Goal: Task Accomplishment & Management: Use online tool/utility

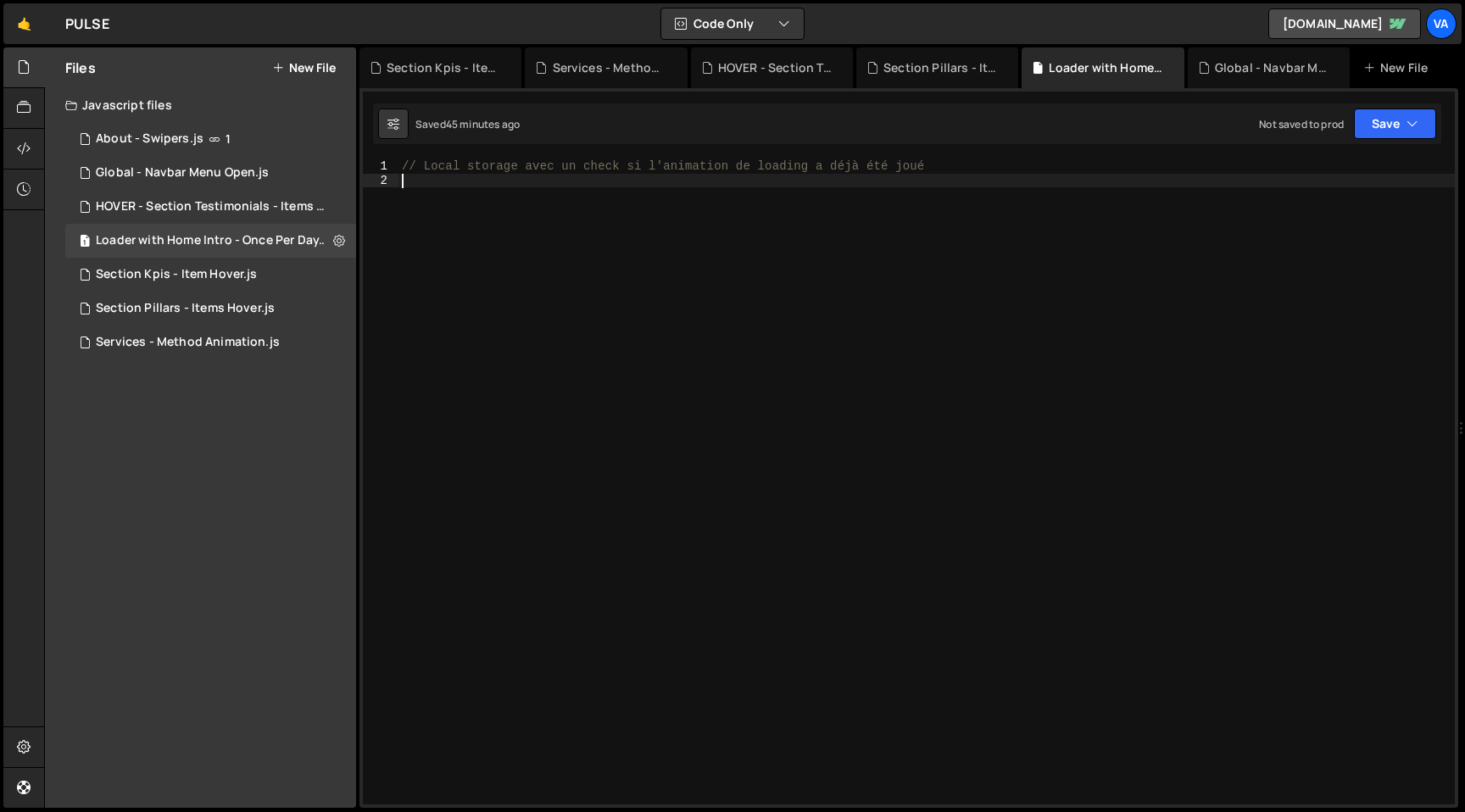
click at [727, 322] on div "// Local storage avec un check si l'animation de loading a déjà été joué" at bounding box center [926, 495] width 1056 height 673
paste textarea "});"
type textarea "});"
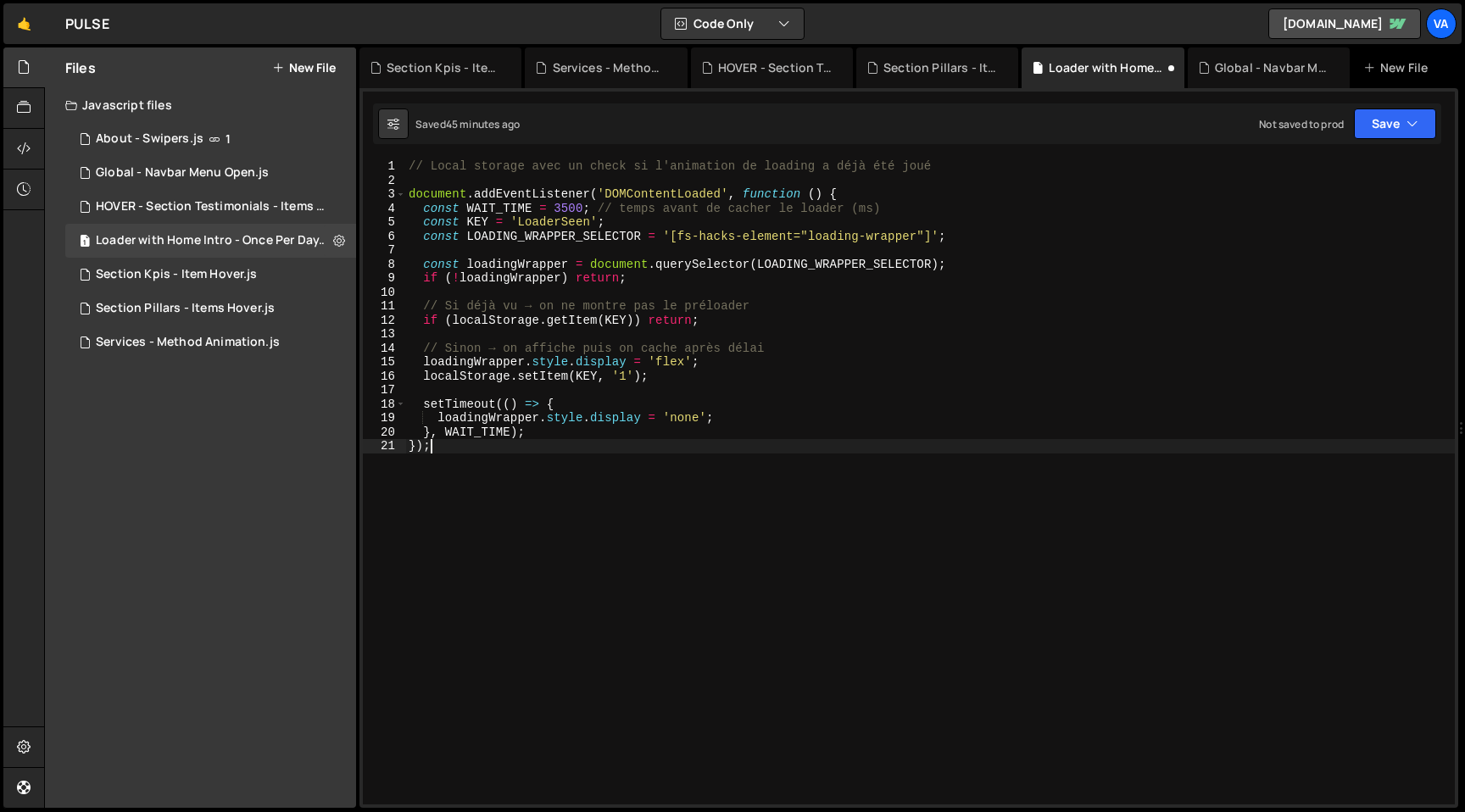
drag, startPoint x: 488, startPoint y: 444, endPoint x: 326, endPoint y: 443, distance: 162.0
click at [326, 443] on div "Files New File Javascript files 1 About - Swipers.js 1 1 Global - Navbar Menu O…" at bounding box center [755, 428] width 1421 height 761
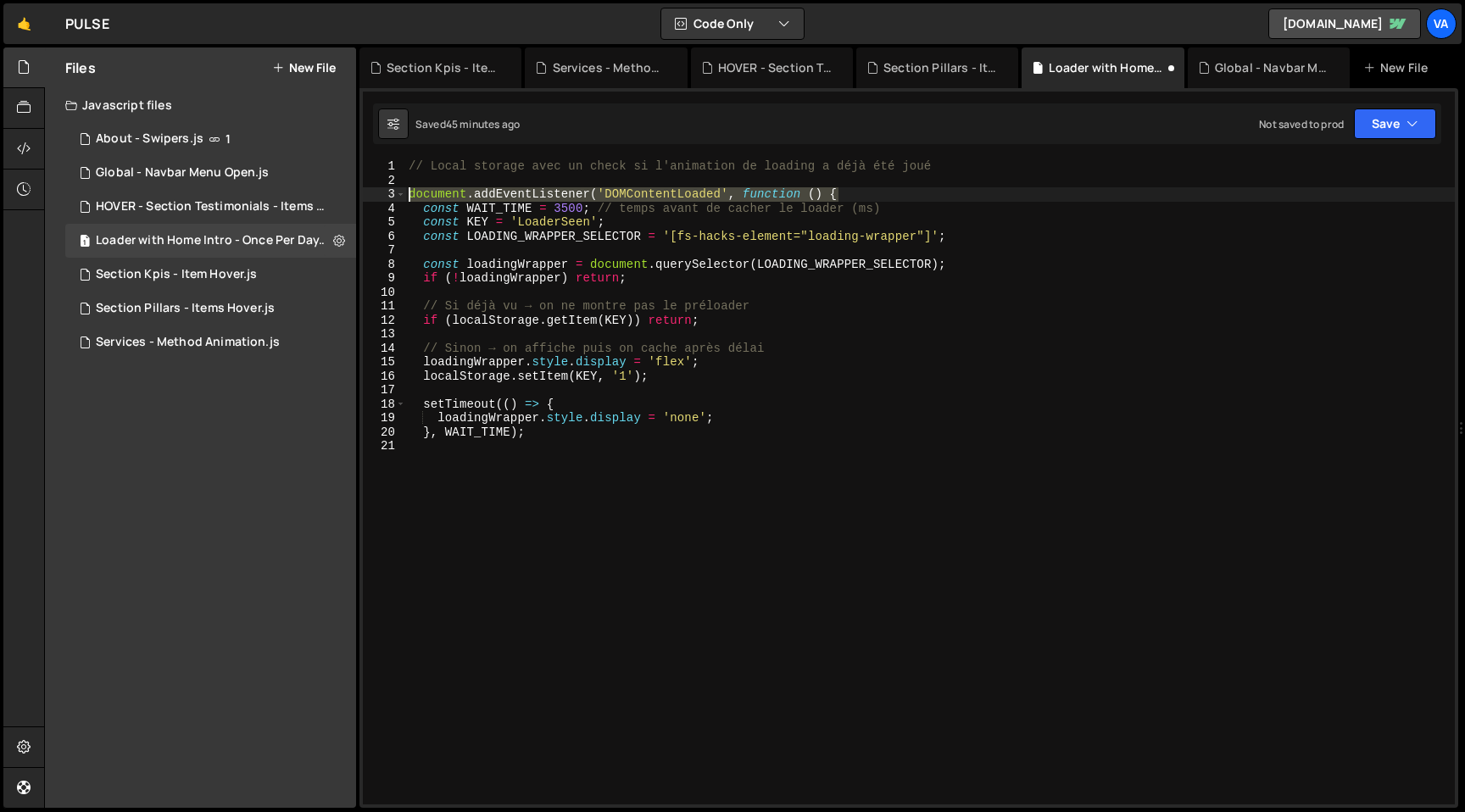
drag, startPoint x: 848, startPoint y: 196, endPoint x: 357, endPoint y: 197, distance: 491.0
click at [360, 195] on div "XXXXXXXXXXXXXXXXXXXXXXXXXXXXXXXXXXXXXXXXXXXXXXXXXXXXXXXXXXXXXXXXXXXXXXXXXXXXXXX…" at bounding box center [909, 448] width 1099 height 719
type textarea "document.addEventListener('DOMContentLoaded', function () {"
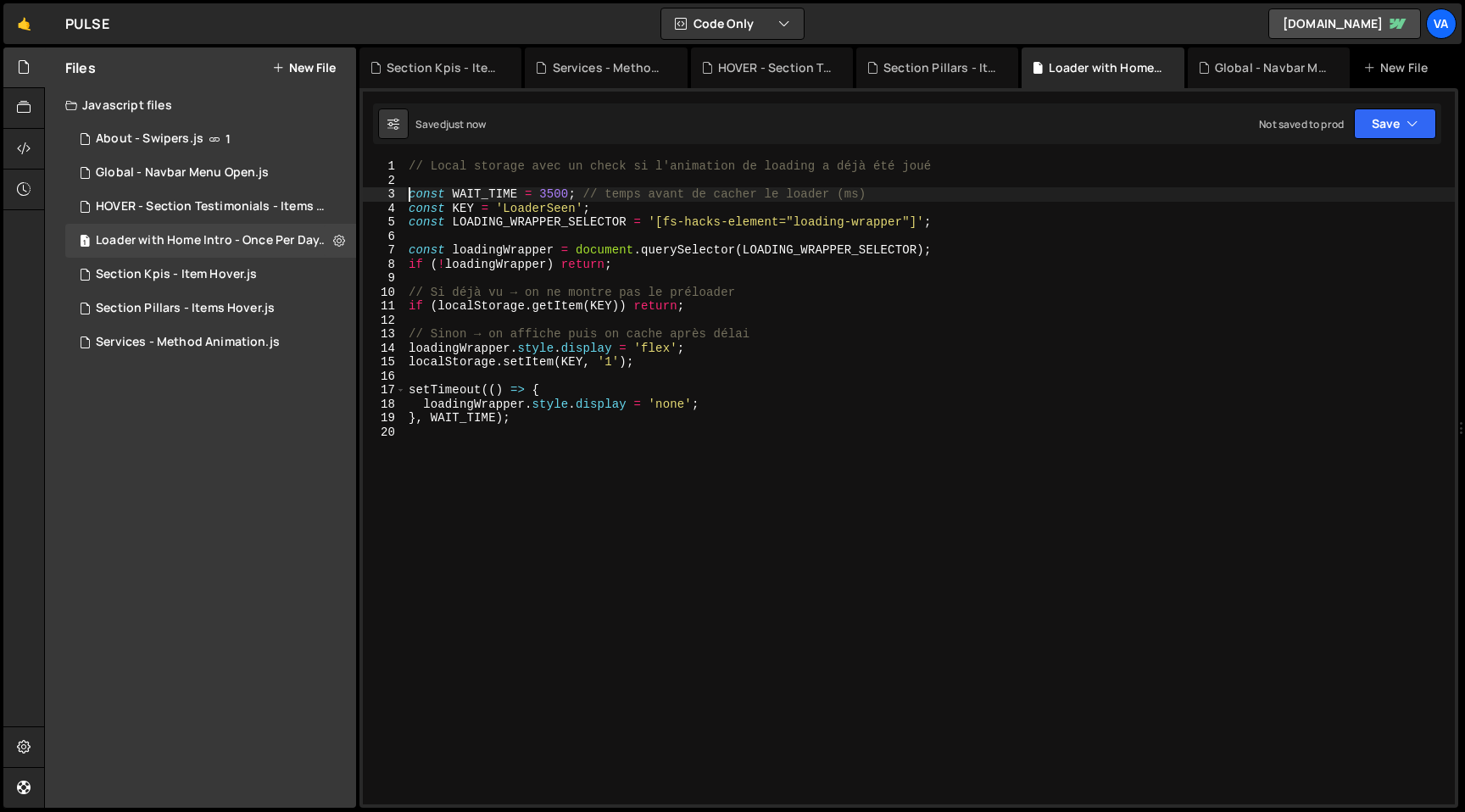
type textarea "const WAIT_TIME = 3500; // temps avant de cacher le loader (ms)"
click at [342, 238] on icon at bounding box center [339, 240] width 12 height 16
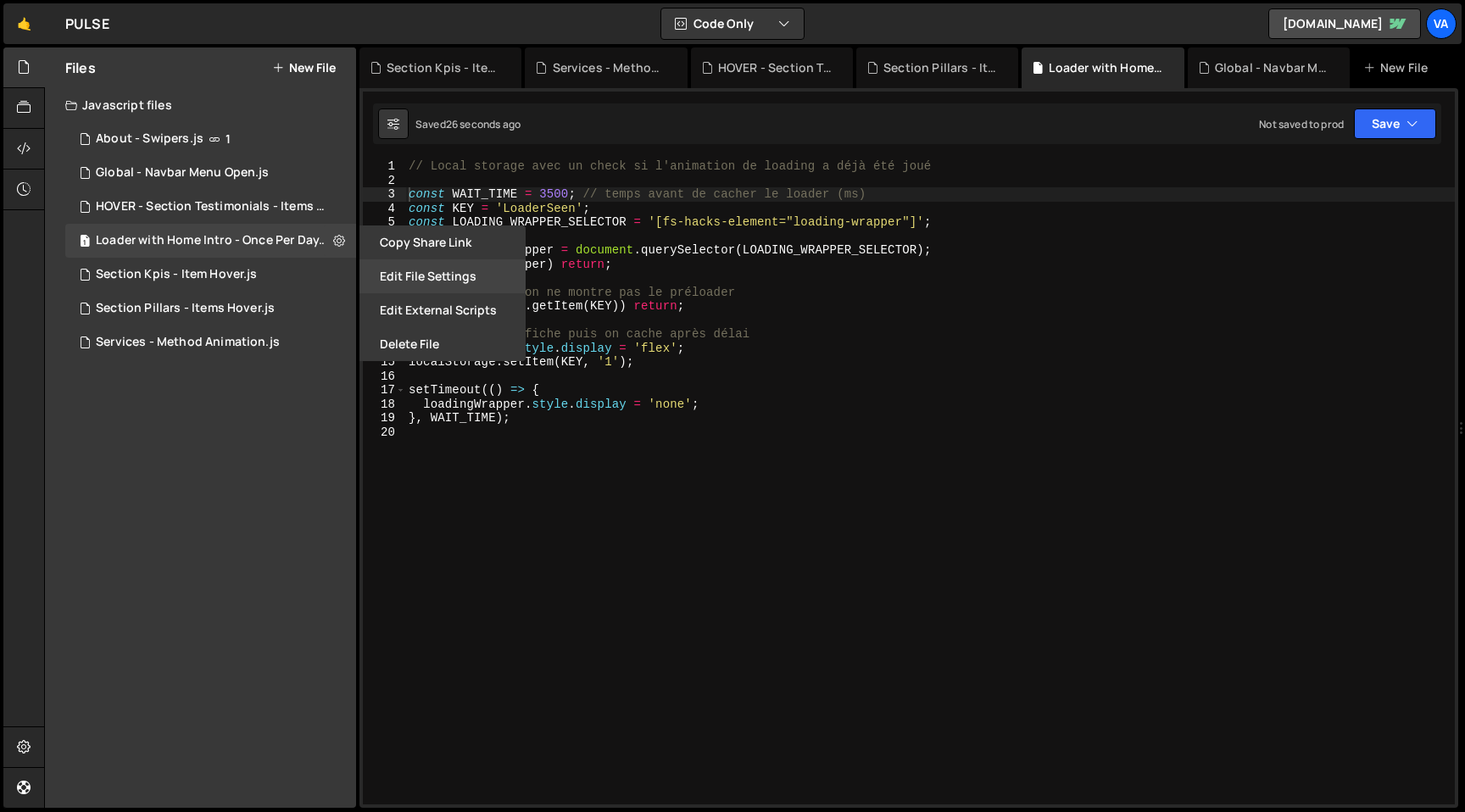
click at [436, 275] on button "Edit File Settings" at bounding box center [443, 276] width 166 height 34
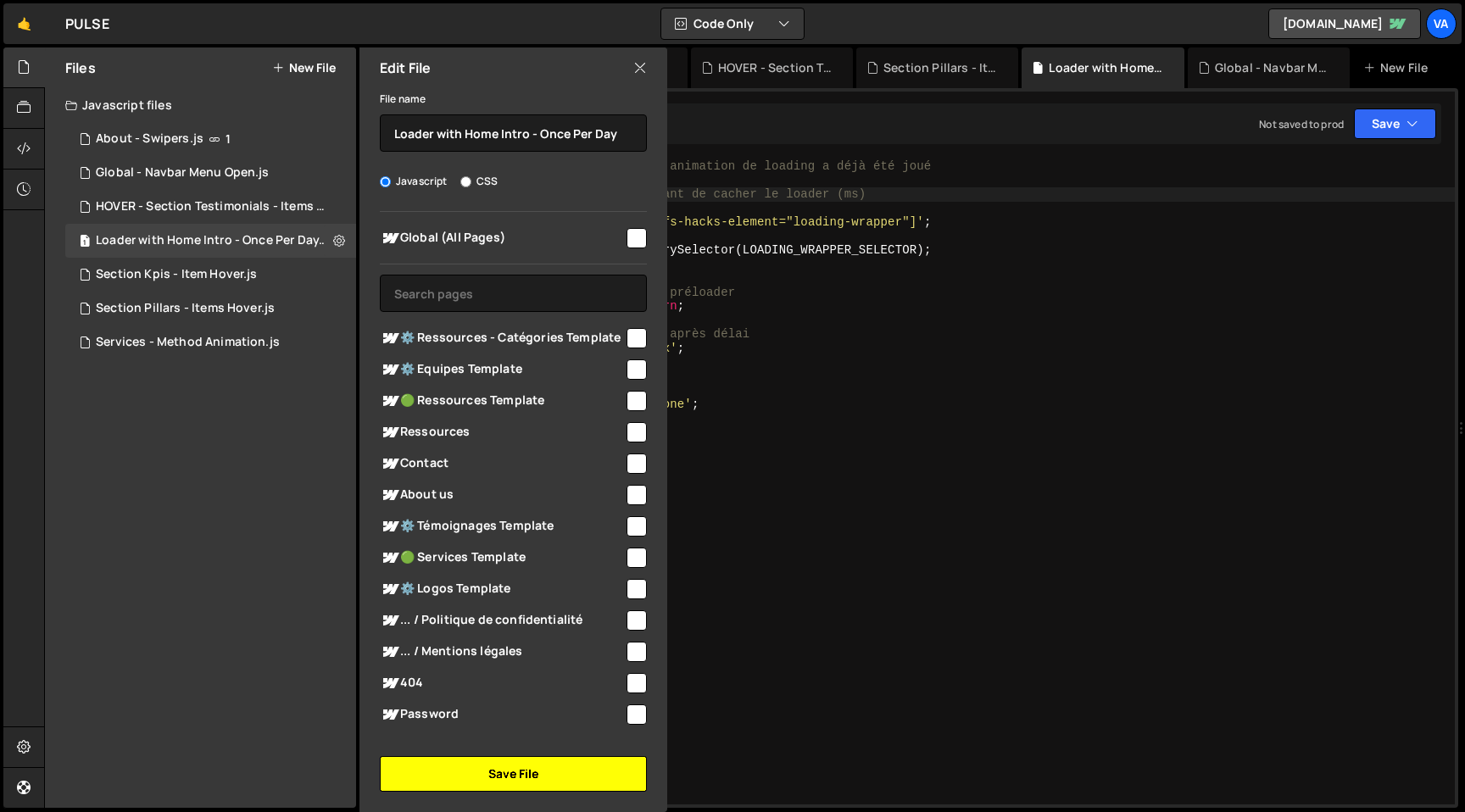
click at [489, 782] on button "Save File" at bounding box center [512, 773] width 267 height 35
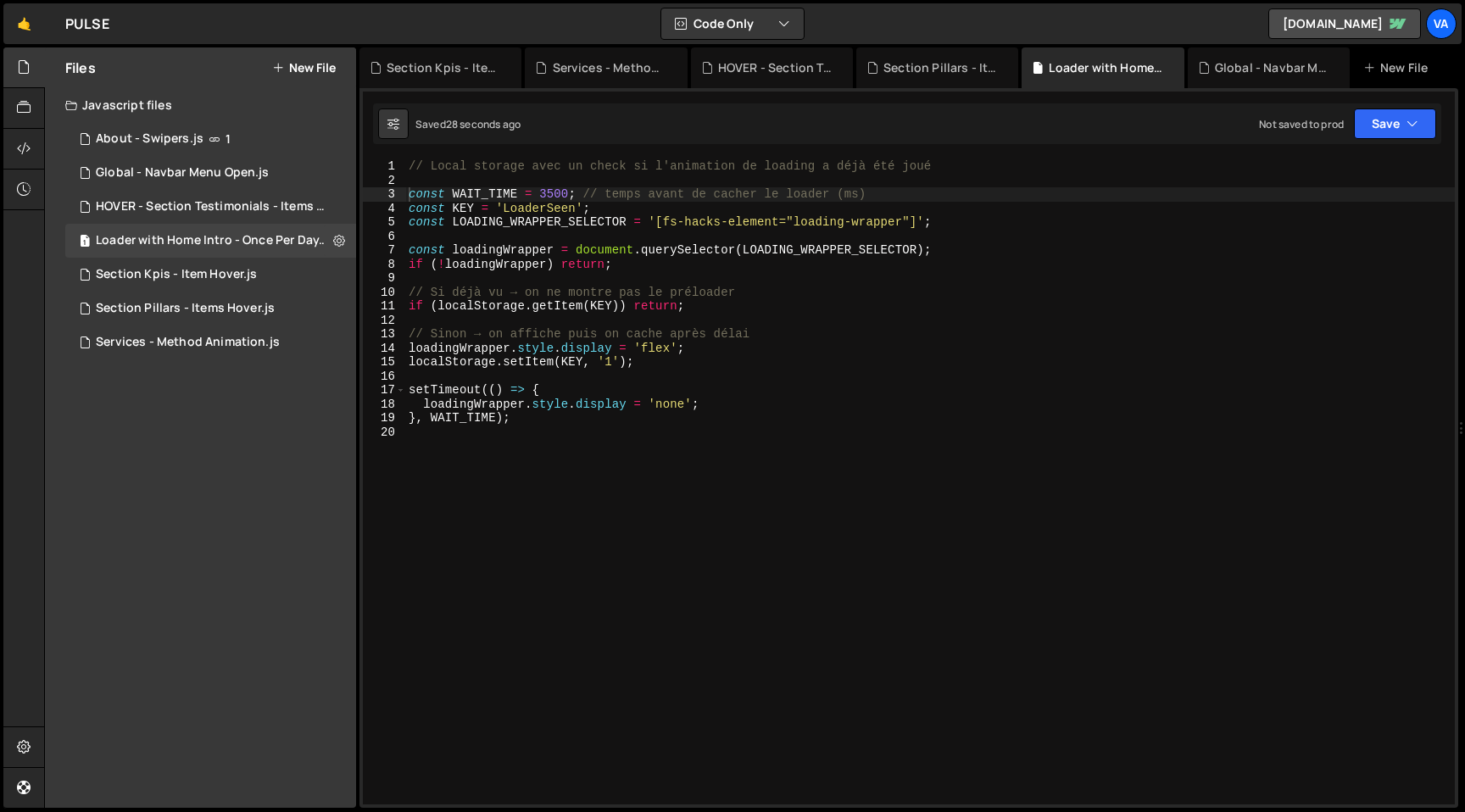
click at [643, 523] on div "// Local storage avec un check si l'animation de loading a déjà été joué const …" at bounding box center [929, 495] width 1049 height 673
drag, startPoint x: 535, startPoint y: 494, endPoint x: 498, endPoint y: 462, distance: 48.9
click at [536, 494] on div "// Local storage avec un check si l'animation de loading a déjà été joué const …" at bounding box center [929, 495] width 1049 height 673
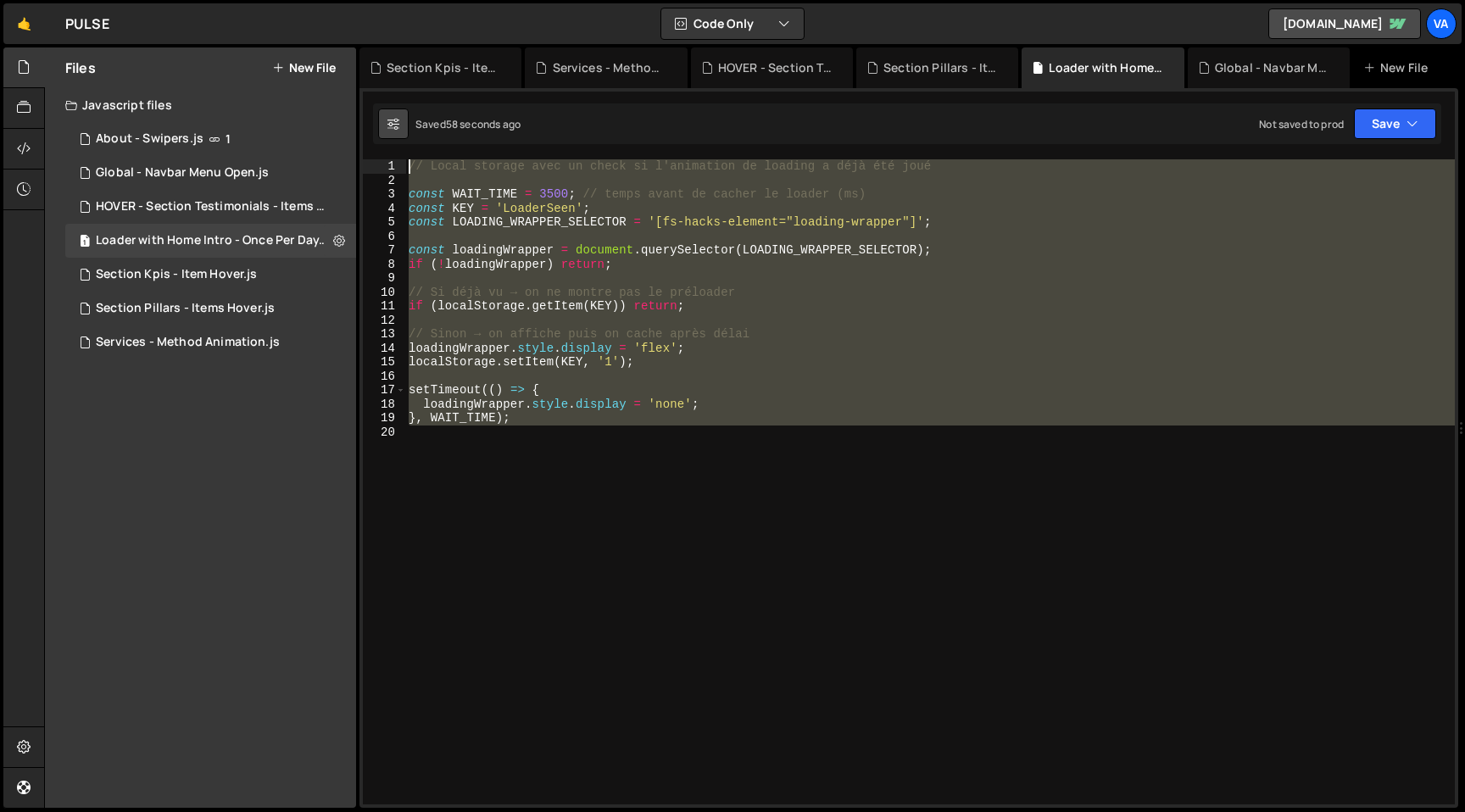
drag, startPoint x: 462, startPoint y: 438, endPoint x: 403, endPoint y: 134, distance: 309.7
click at [403, 134] on div "Debug Explain Copy Section Kpis - Item Hover.js Services - Method Animation.[PE…" at bounding box center [909, 428] width 1099 height 761
type textarea "// Local storage avec un check si l'animation de loading a déjà été joué"
click at [346, 241] on button at bounding box center [339, 241] width 31 height 31
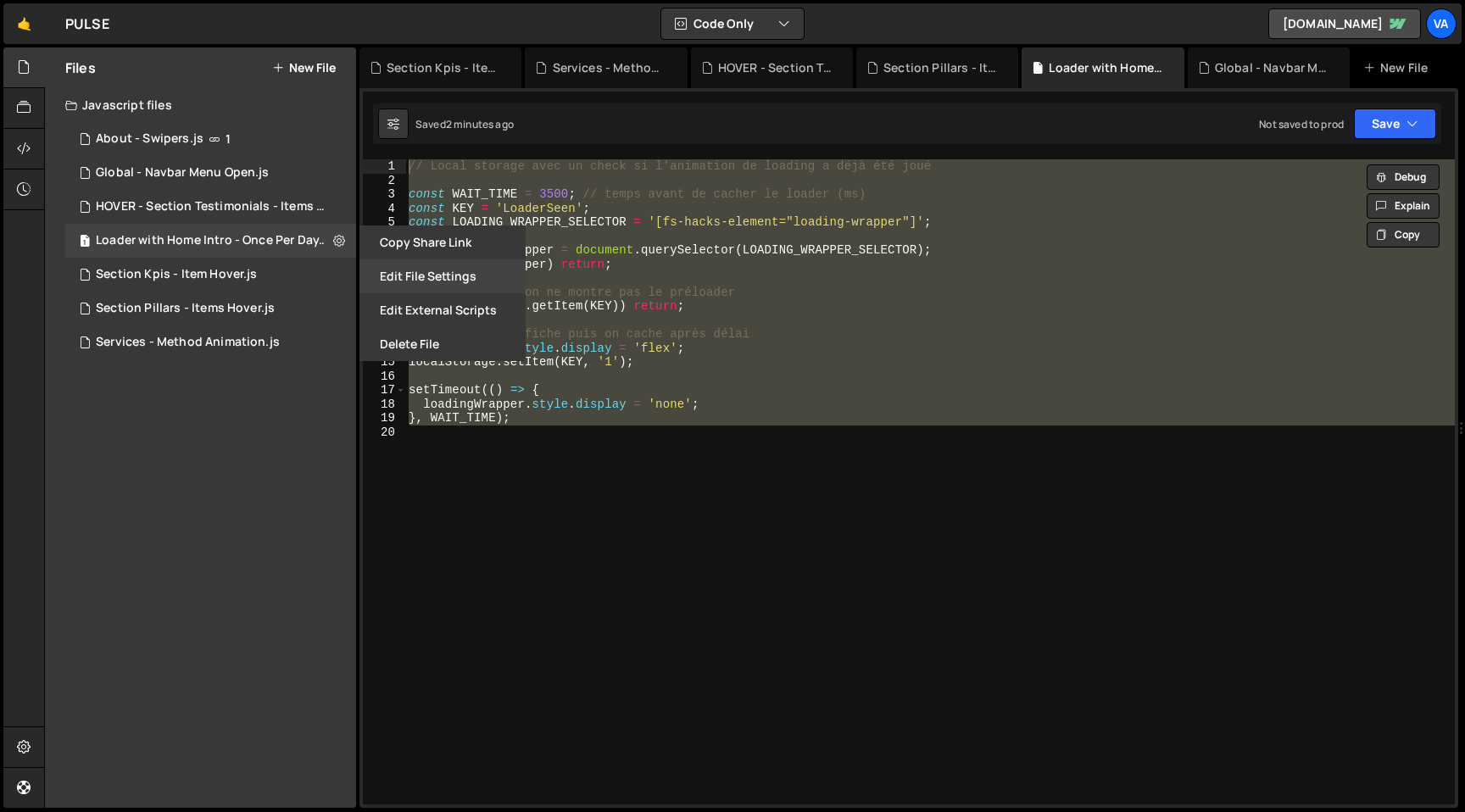
click at [440, 277] on button "Edit File Settings" at bounding box center [443, 276] width 166 height 34
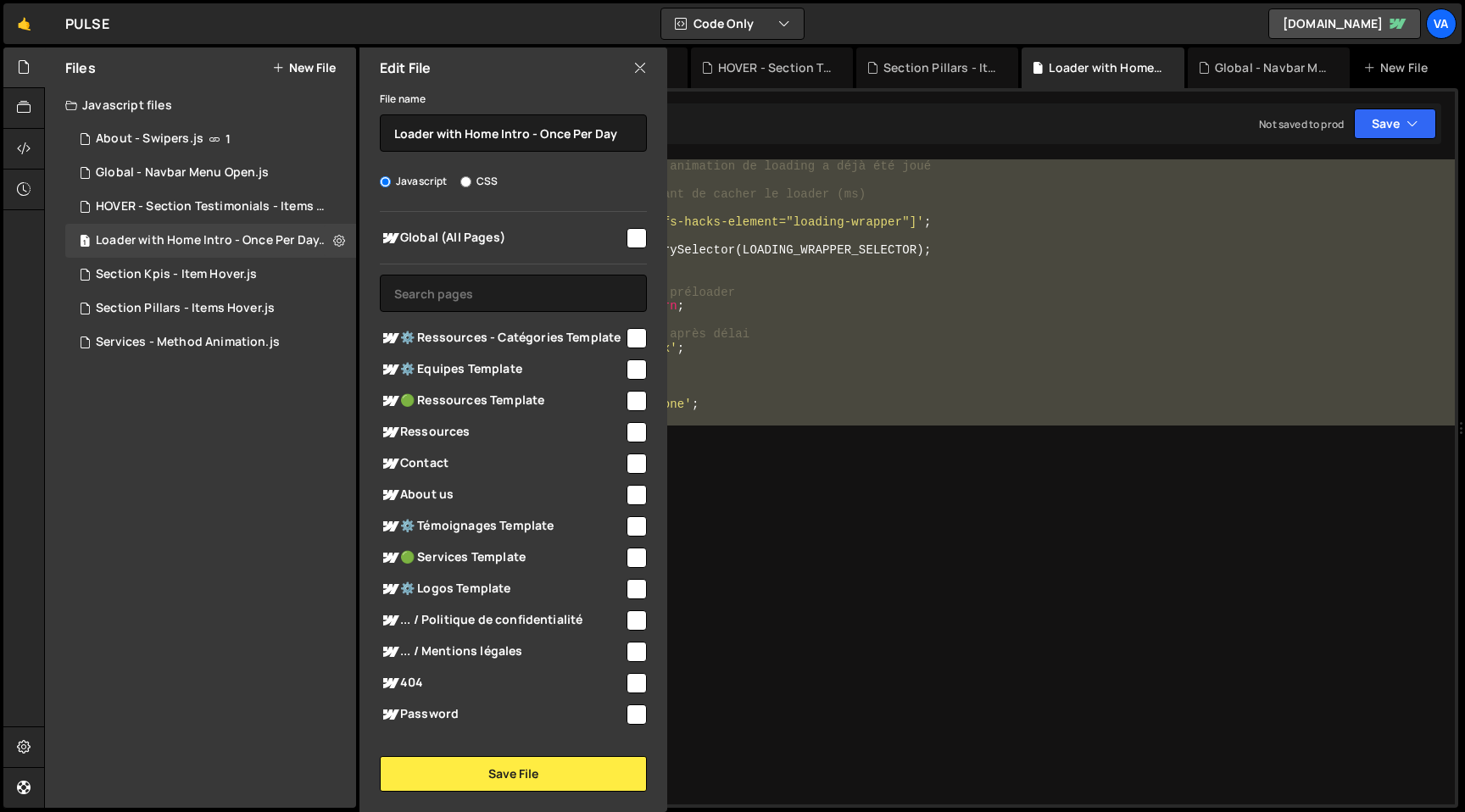
click at [822, 523] on div "// Local storage avec un check si l'animation de loading a déjà été joué const …" at bounding box center [929, 481] width 1049 height 645
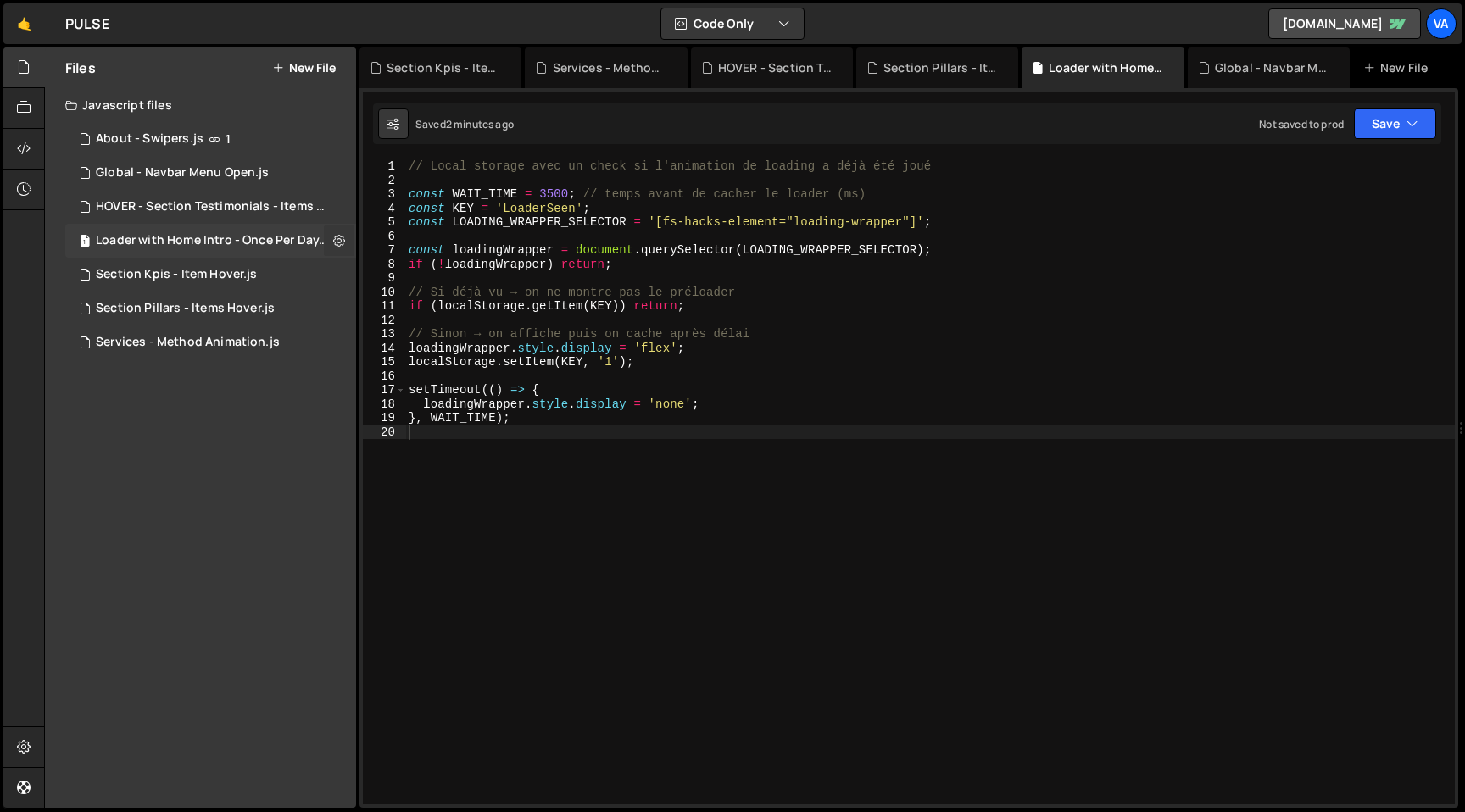
click at [335, 239] on icon at bounding box center [339, 240] width 12 height 16
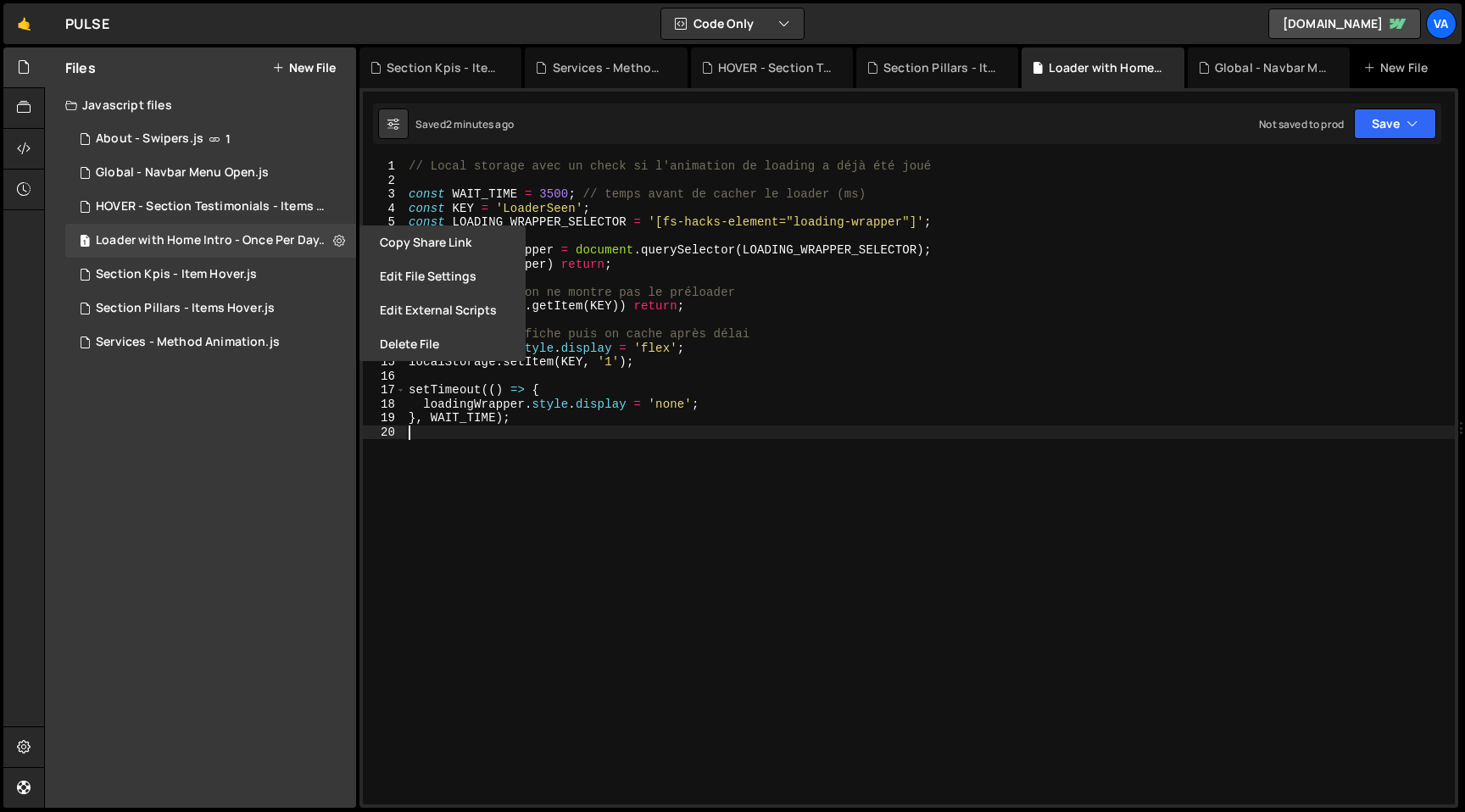
click at [762, 494] on div "// Local storage avec un check si l'animation de loading a déjà été joué const …" at bounding box center [929, 495] width 1049 height 673
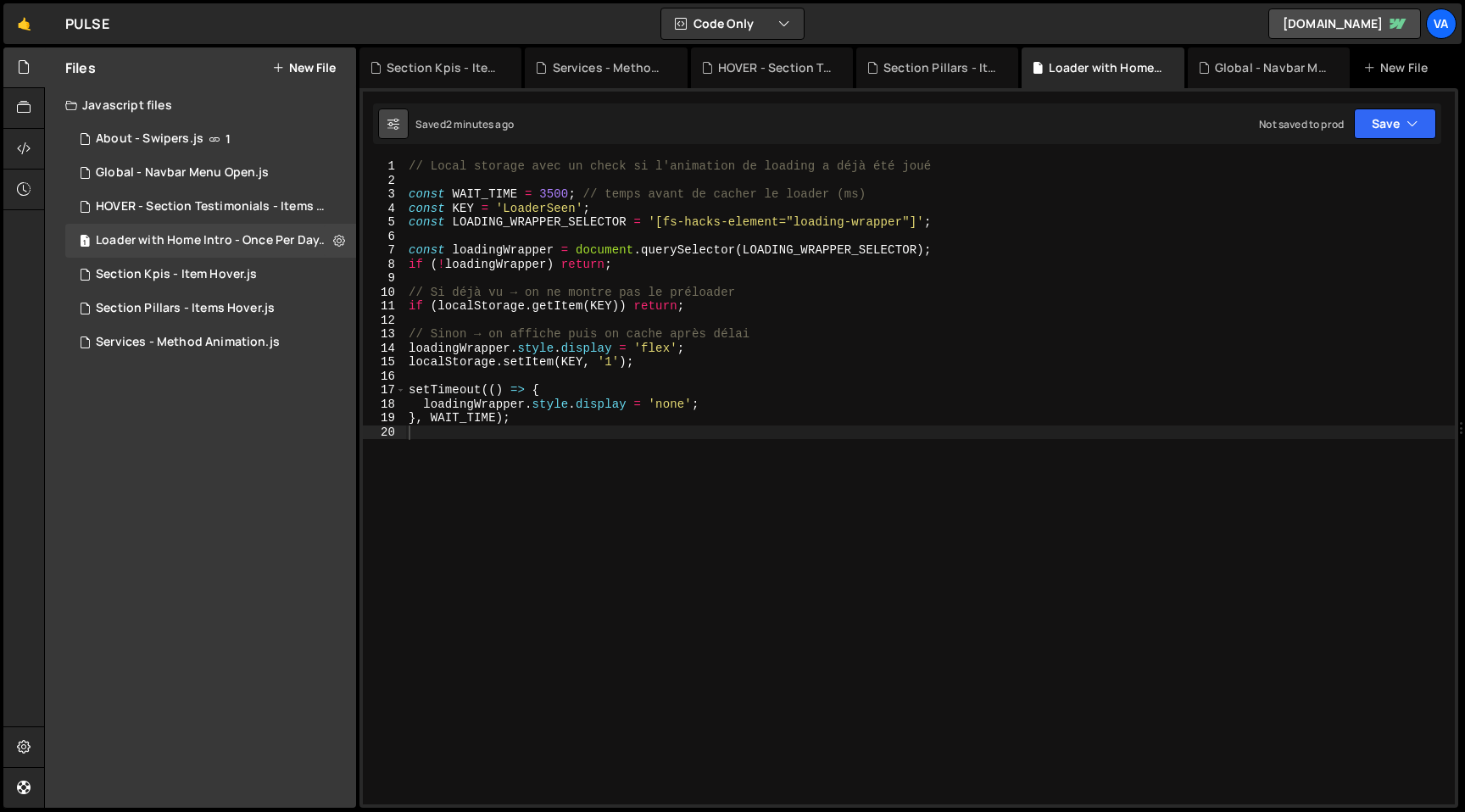
click at [391, 126] on icon at bounding box center [393, 124] width 12 height 17
select select "editor"
select select "ace/theme/monokai"
type input "14"
checkbox input "true"
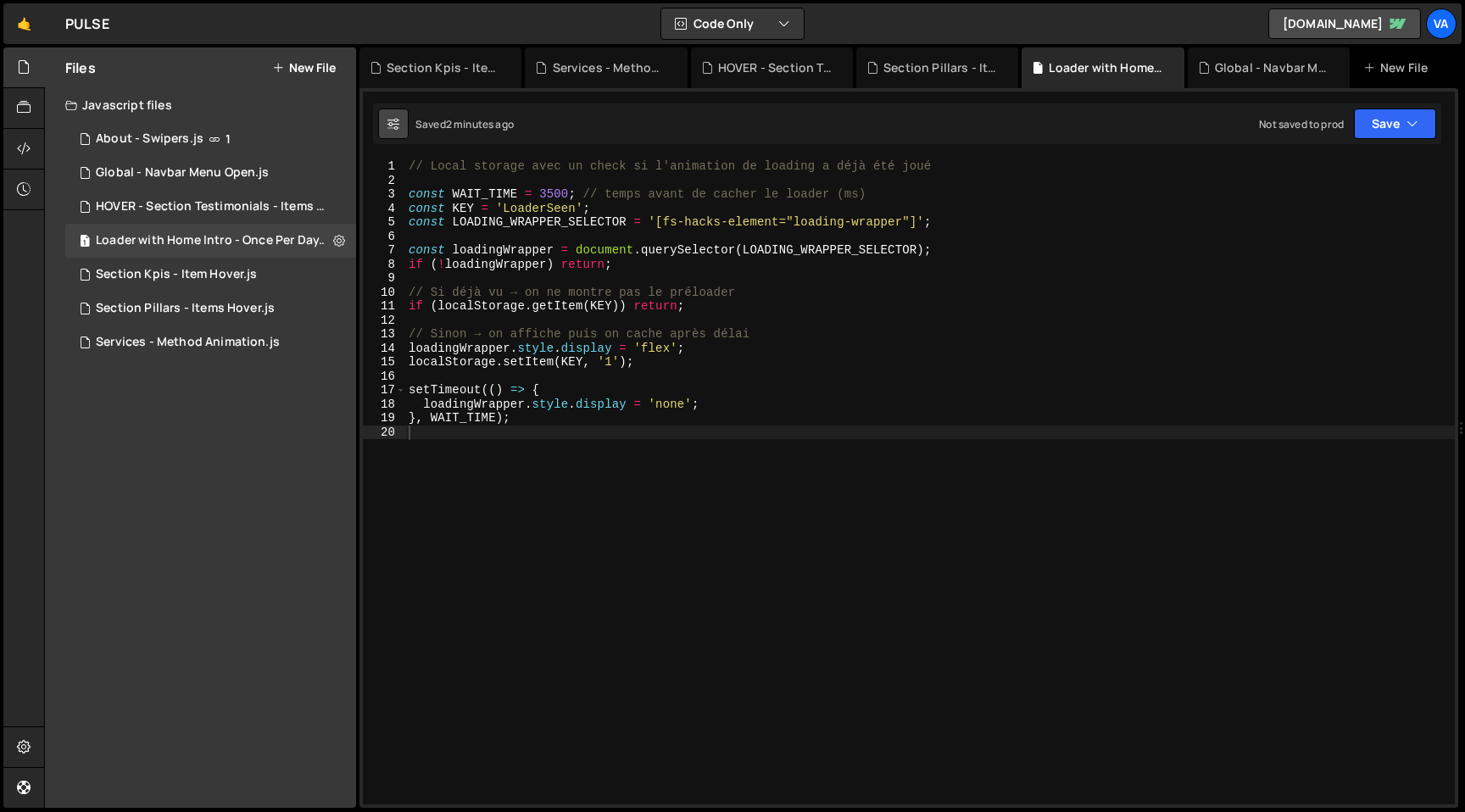
checkbox input "true"
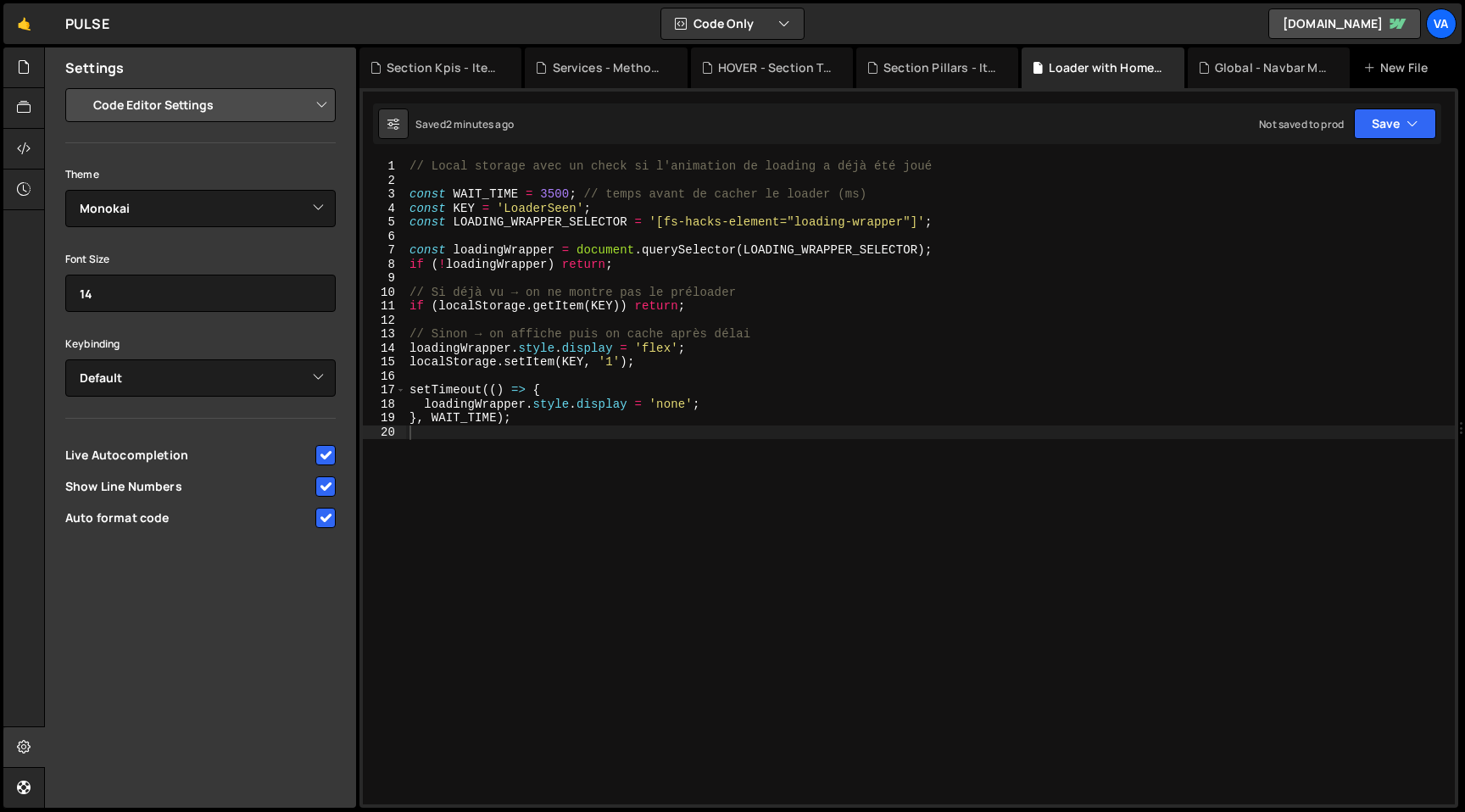
click at [577, 493] on div "// Local storage avec un check si l'animation de loading a déjà été joué const …" at bounding box center [930, 495] width 1048 height 673
click at [33, 153] on div at bounding box center [24, 149] width 42 height 41
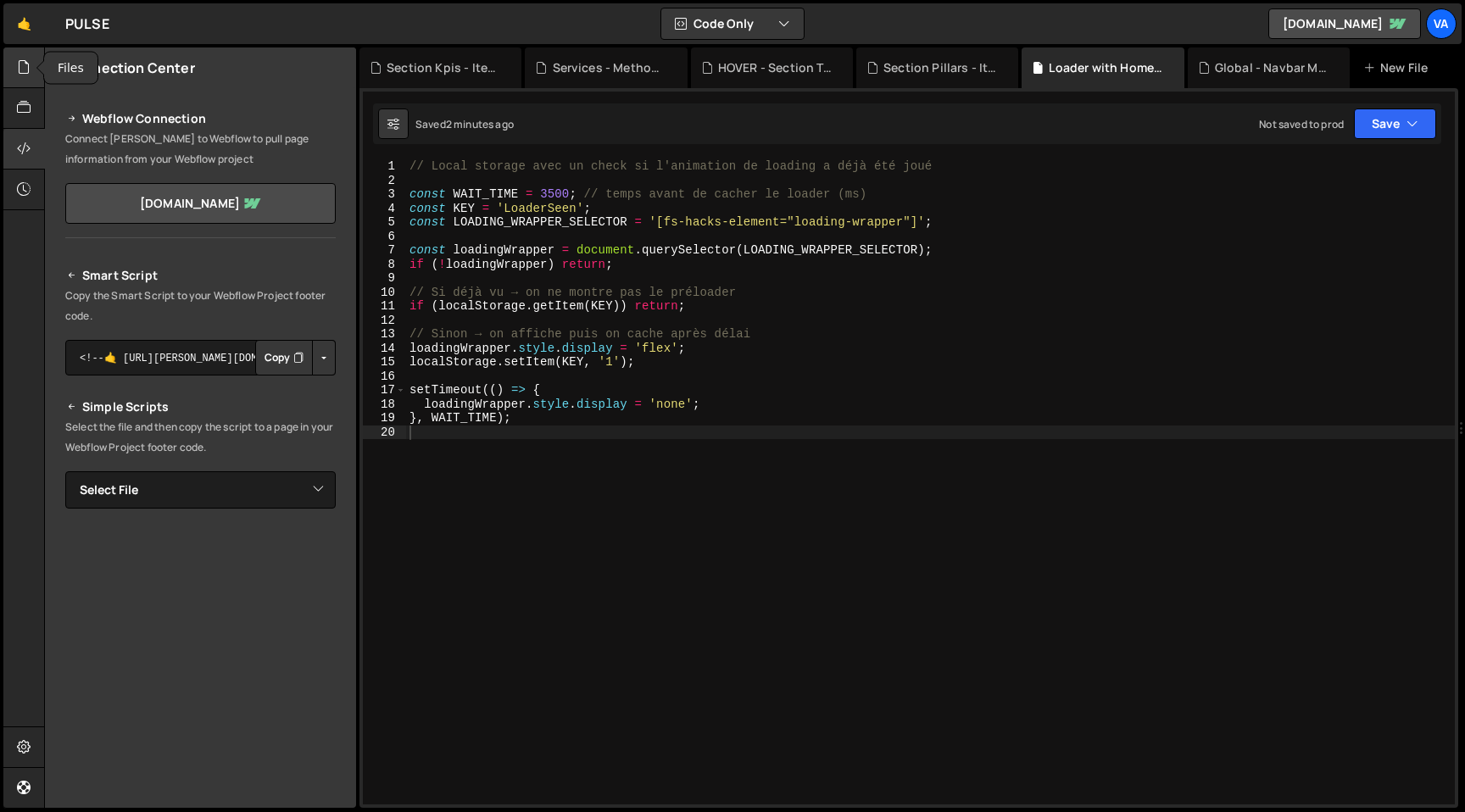
click at [21, 72] on icon at bounding box center [23, 67] width 14 height 19
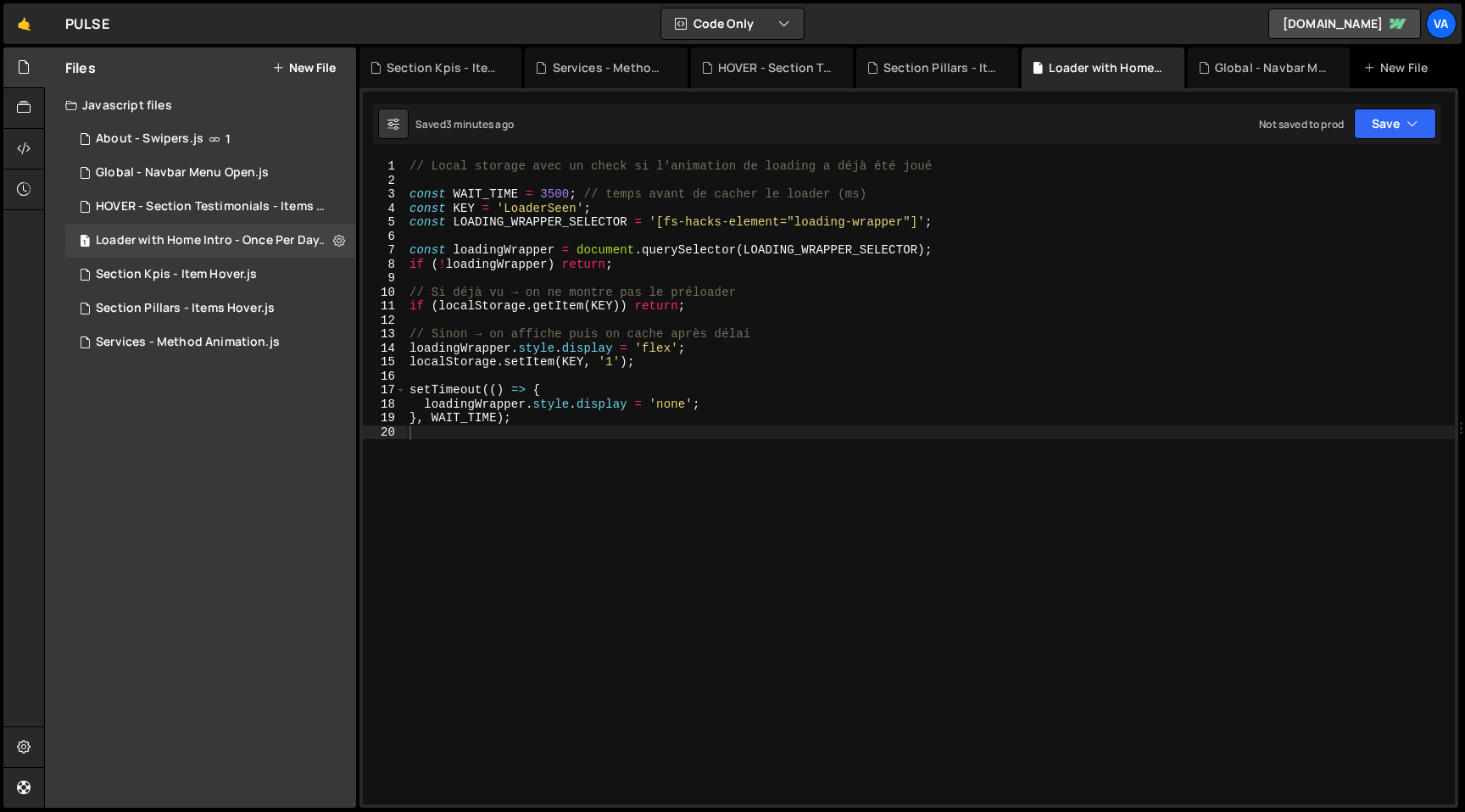
click at [692, 478] on div "// Local storage avec un check si l'animation de loading a déjà été joué const …" at bounding box center [930, 495] width 1048 height 673
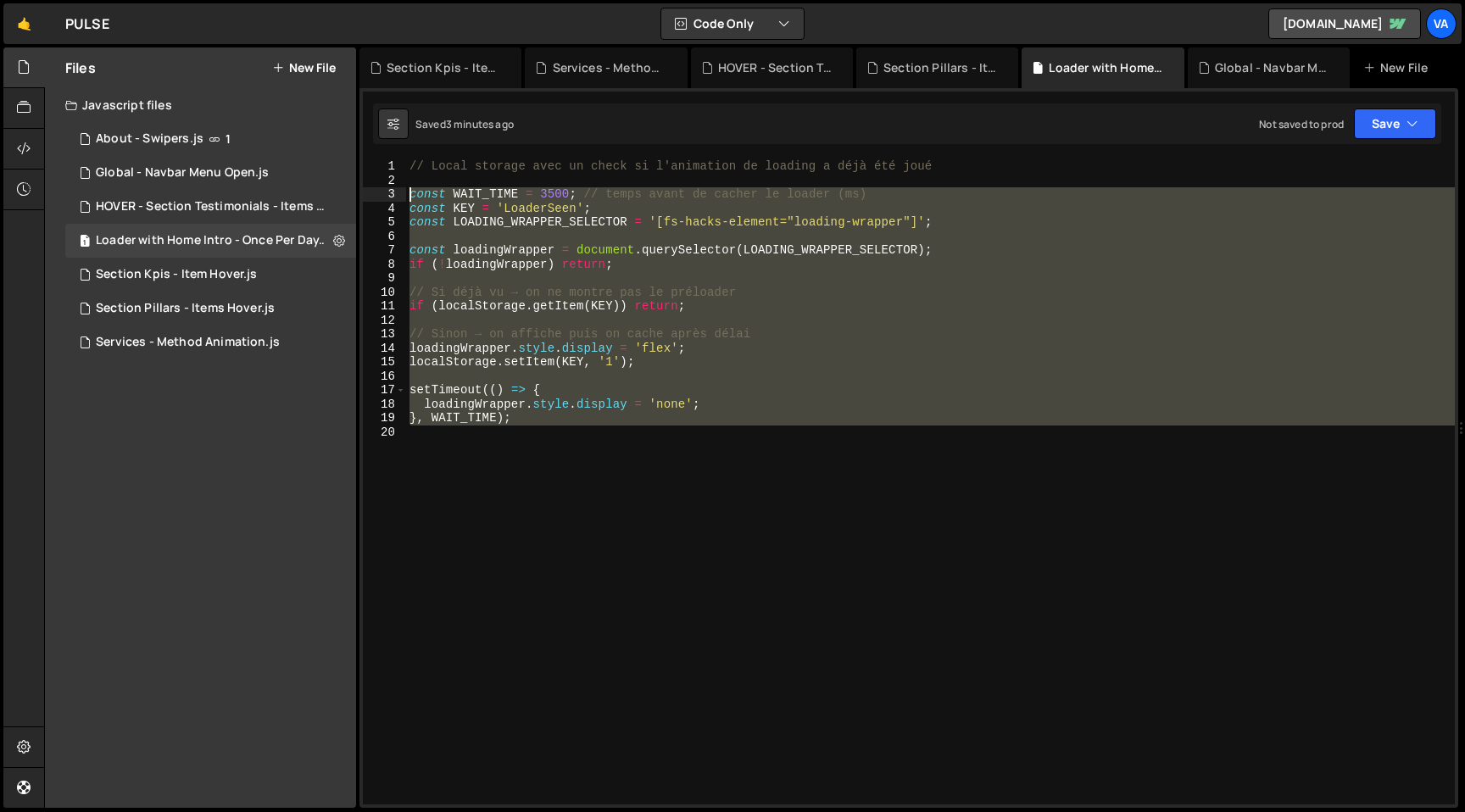
drag, startPoint x: 461, startPoint y: 457, endPoint x: 367, endPoint y: 195, distance: 278.4
click at [367, 195] on div "1 2 3 4 5 6 7 8 9 10 11 12 13 14 15 16 17 18 19 20 // Local storage avec un che…" at bounding box center [908, 481] width 1092 height 645
type textarea "const WAIT_TIME = 3500; // temps avant de cacher le loader (ms) const KEY = 'Lo…"
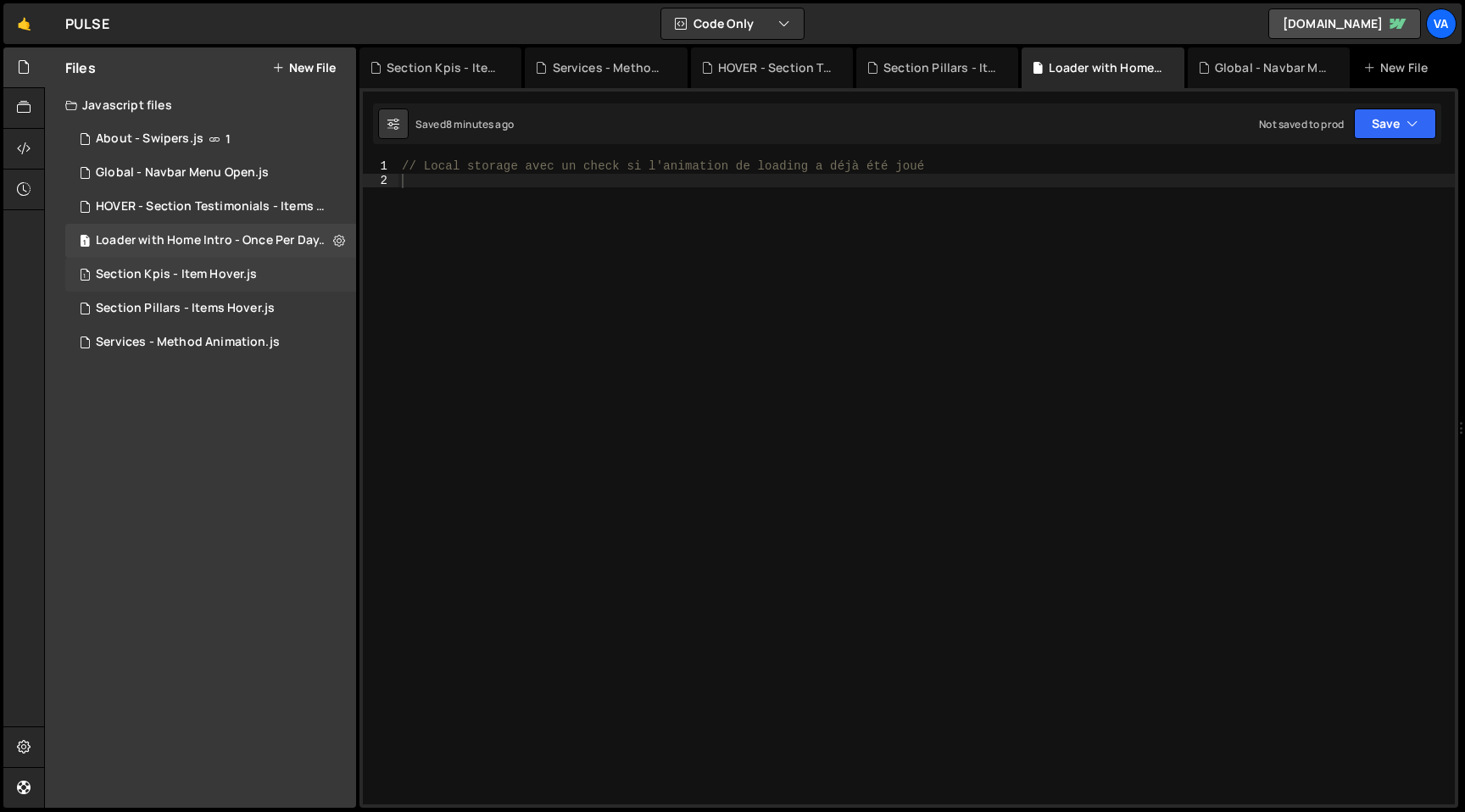
click at [176, 278] on div "Section Kpis - Item Hover.js" at bounding box center [176, 274] width 161 height 15
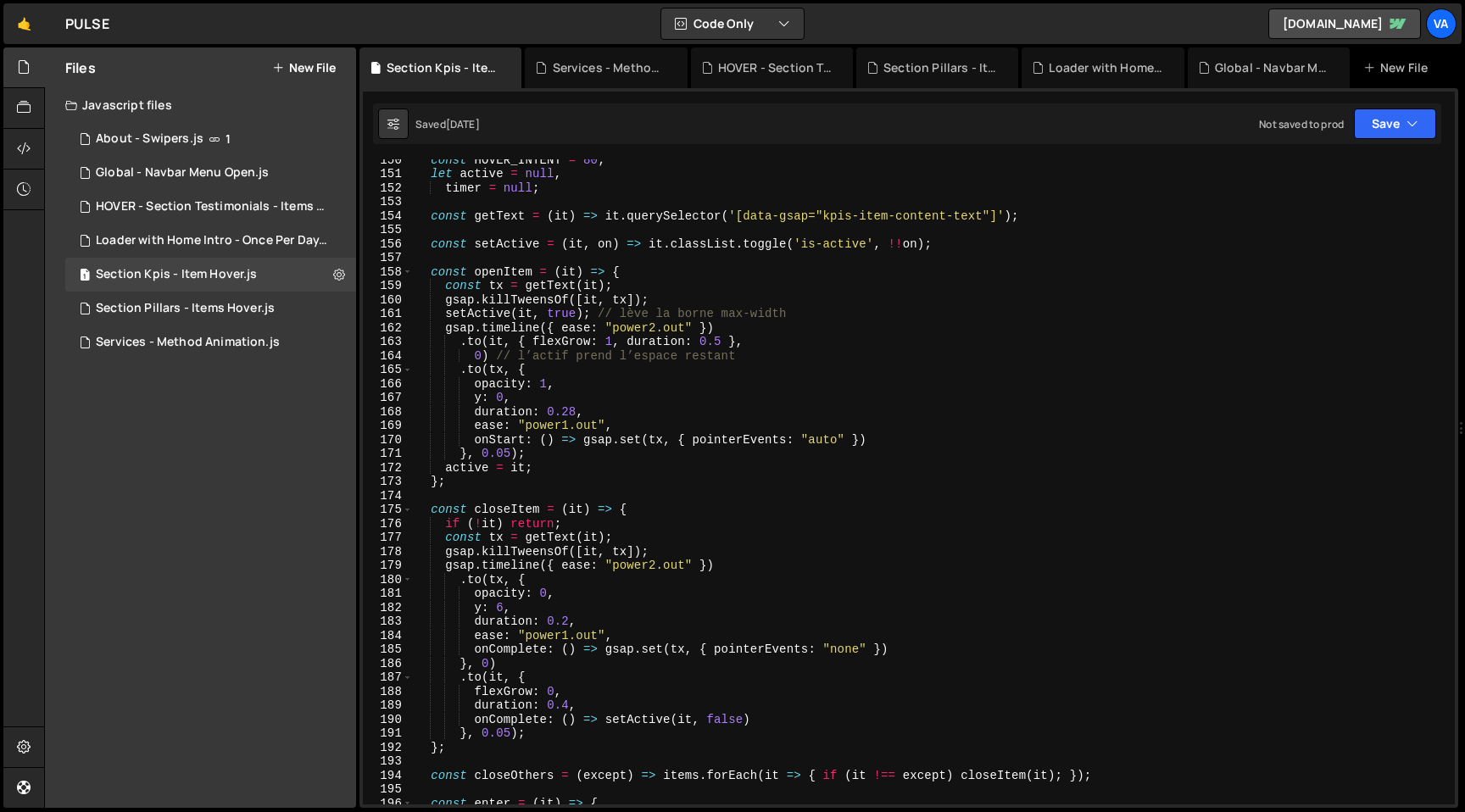
scroll to position [2085, 0]
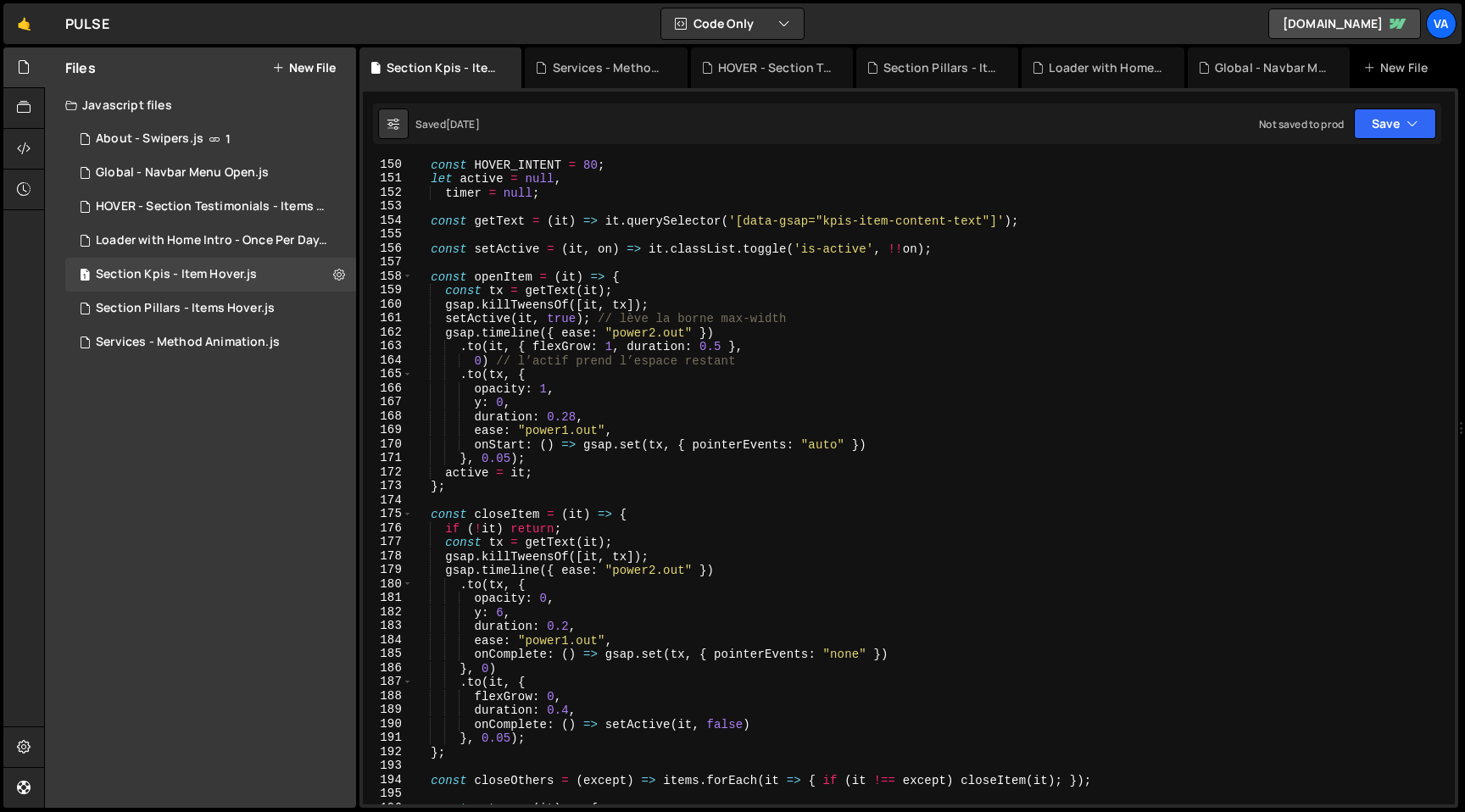
click at [474, 695] on div "const HOVER_INTENT = 80 ; let active = null , timer = null ; const getText = ( …" at bounding box center [930, 493] width 1035 height 673
click at [533, 347] on div "const HOVER_INTENT = 80 ; let active = null , timer = null ; const getText = ( …" at bounding box center [930, 493] width 1035 height 673
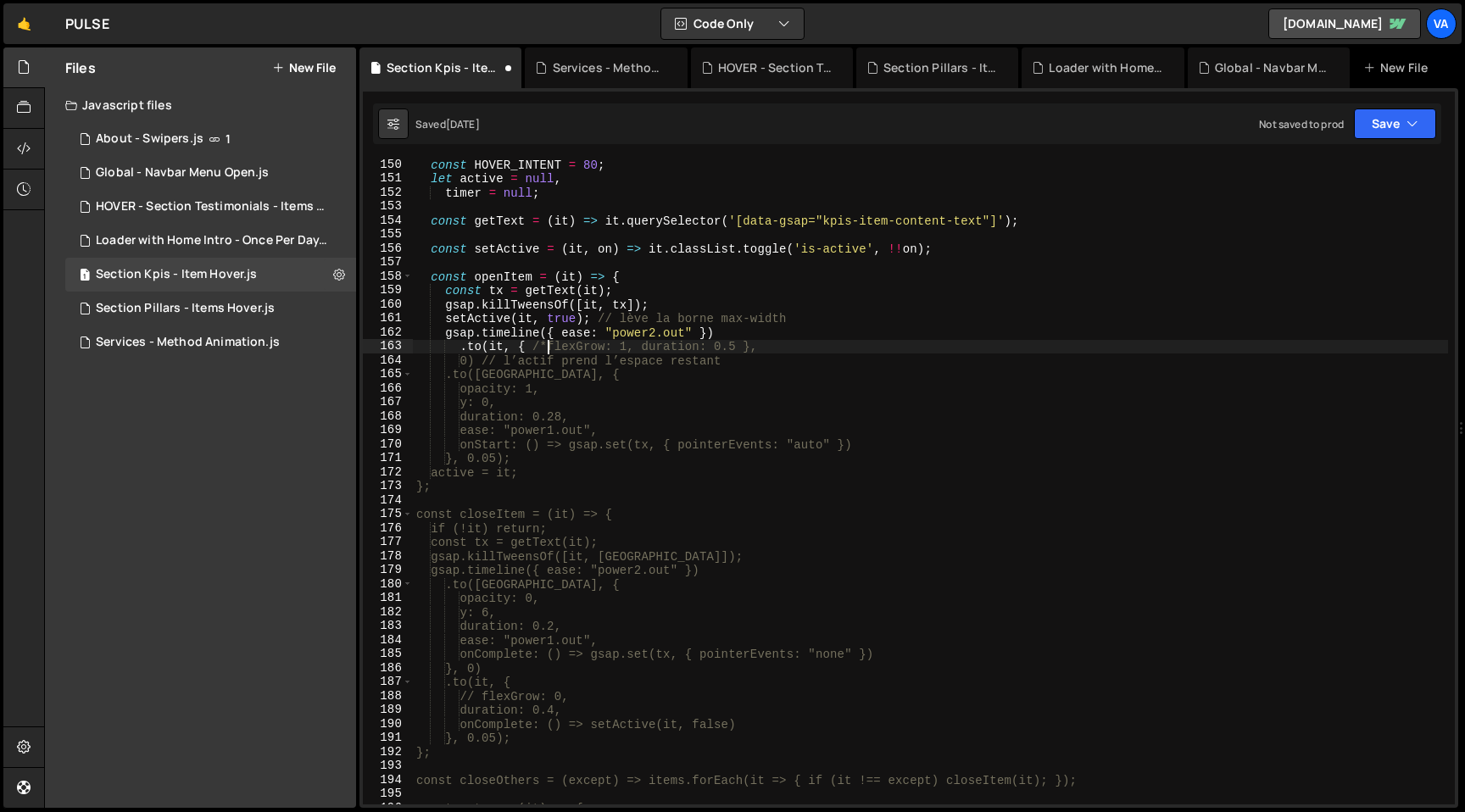
click at [636, 344] on div "const HOVER_INTENT = 80 ; let active = null , timer = null ; const getText = ( …" at bounding box center [930, 493] width 1035 height 673
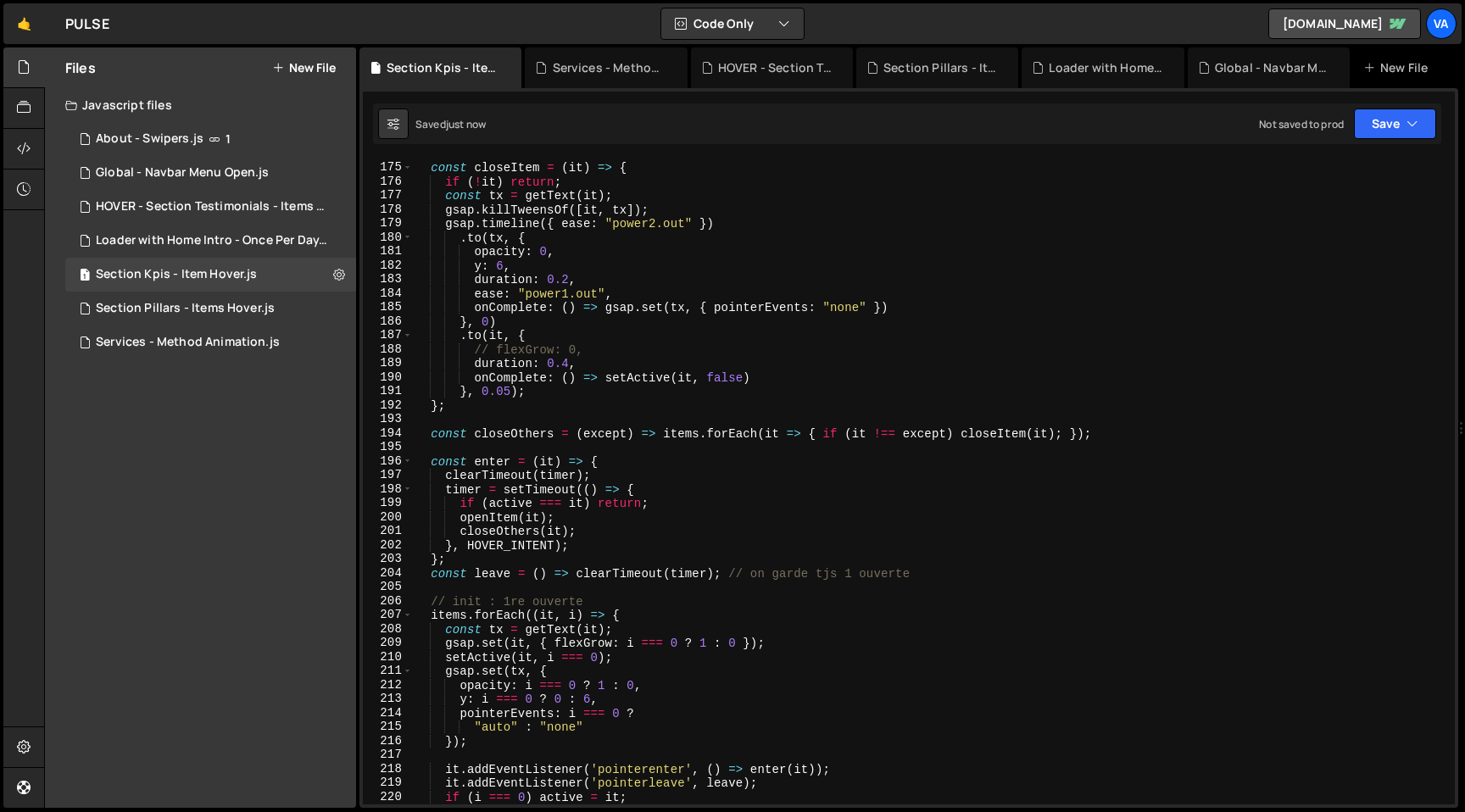
scroll to position [2434, 0]
click at [447, 640] on div "const closeItem = ( it ) => { if ( ! it ) return ; const tx = getText ( it ) ; …" at bounding box center [930, 493] width 1035 height 673
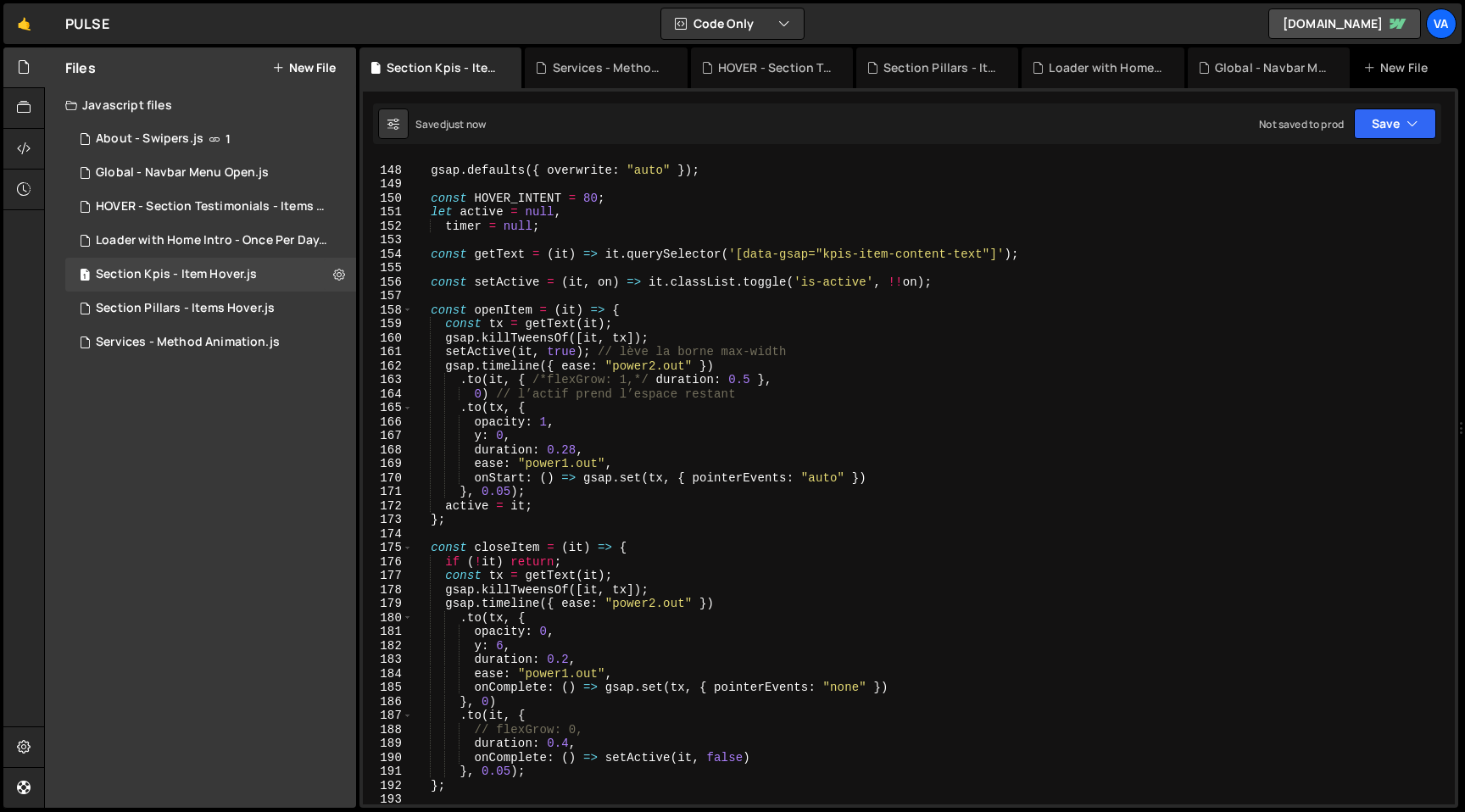
scroll to position [2029, 0]
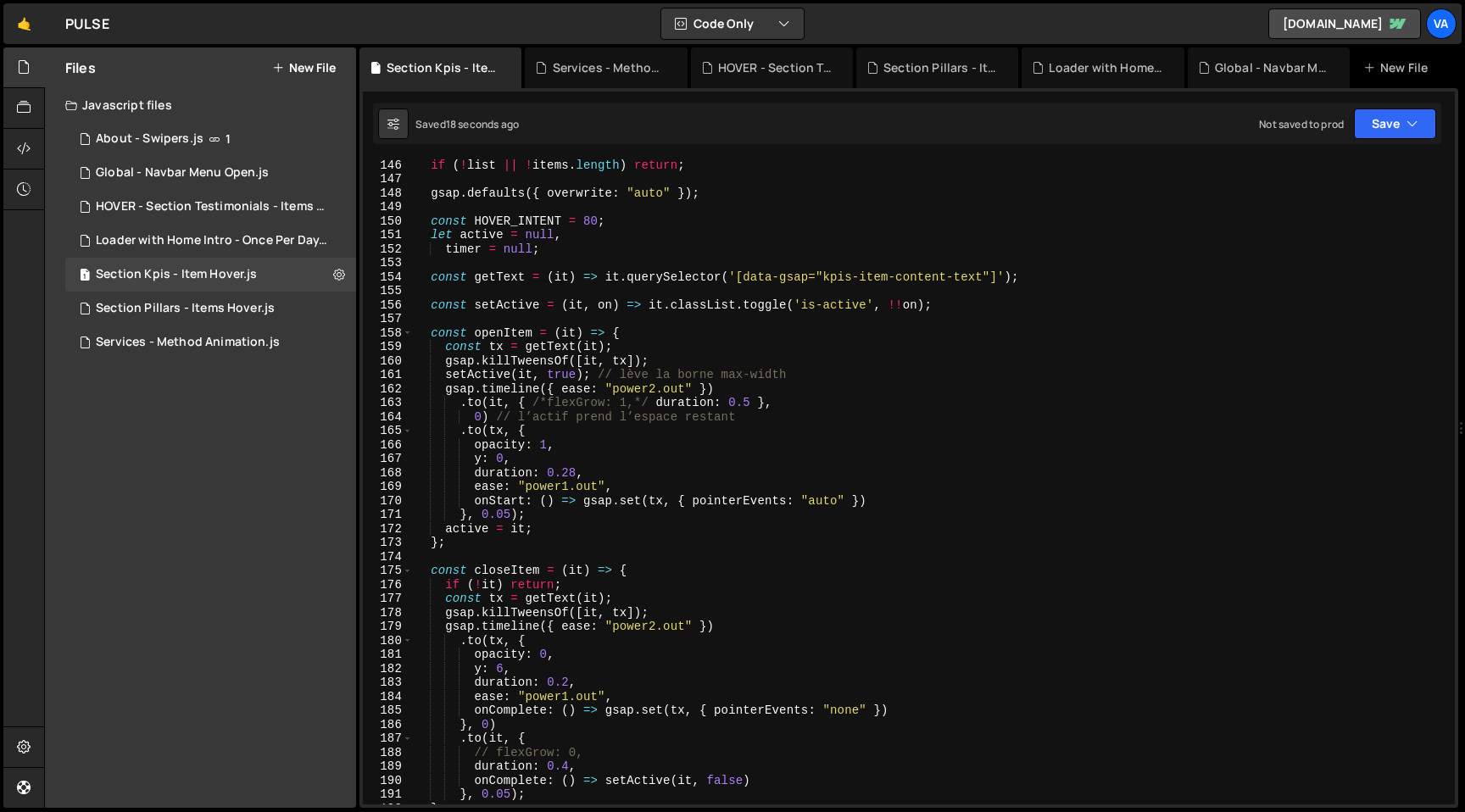
click at [775, 424] on div "if ( ! list || ! items . length ) return ; gsap . defaults ({ overwrite : "auto…" at bounding box center [930, 493] width 1035 height 673
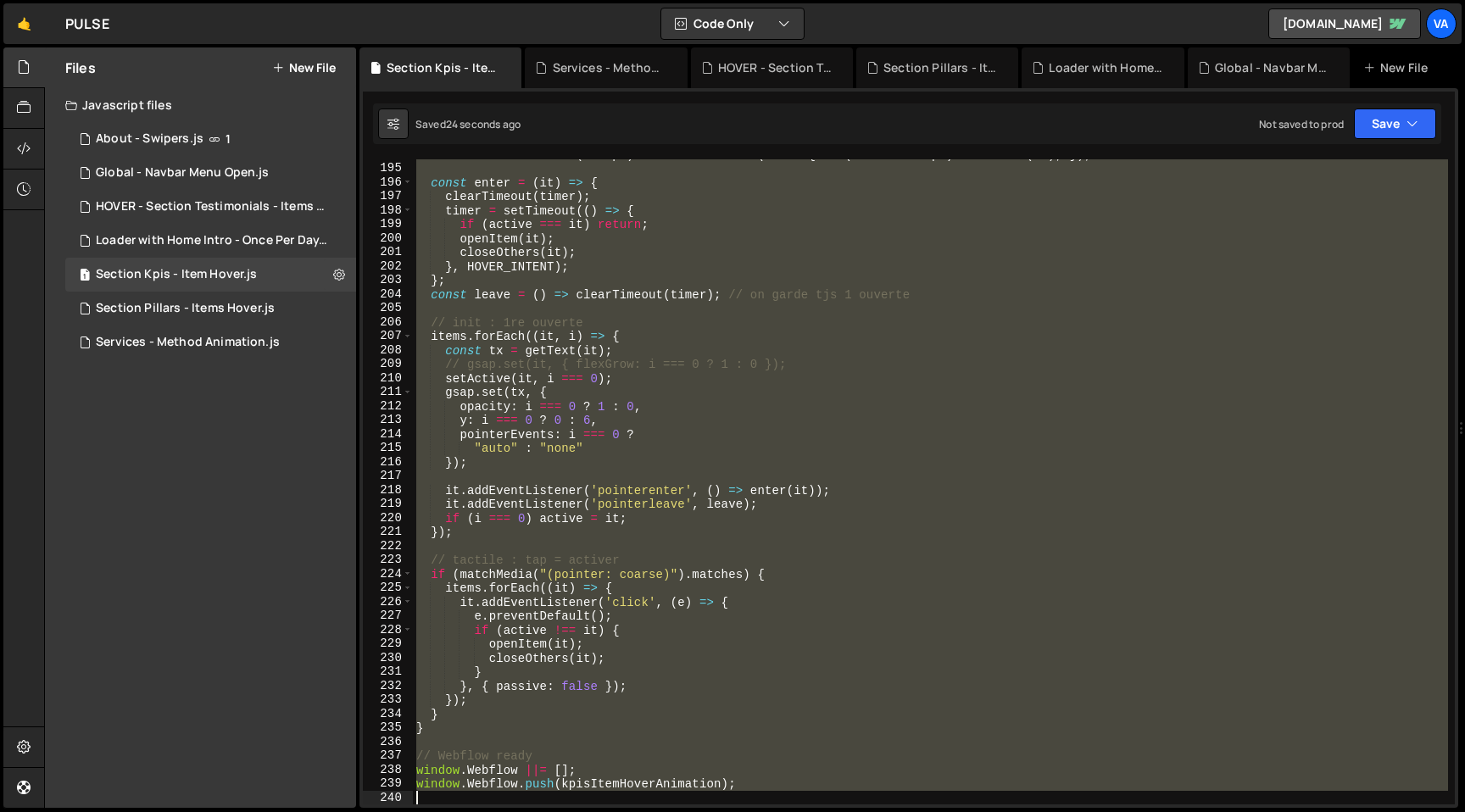
scroll to position [2711, 0]
drag, startPoint x: 414, startPoint y: 378, endPoint x: 956, endPoint y: 811, distance: 693.7
click at [956, 811] on div "Hold on a sec... Are you certain you wish to leave this page? Any changes you'v…" at bounding box center [732, 406] width 1465 height 812
click at [948, 441] on div "const closeOthers = ( except ) => items . forEach ( it => { if ( it !== except …" at bounding box center [930, 483] width 1035 height 673
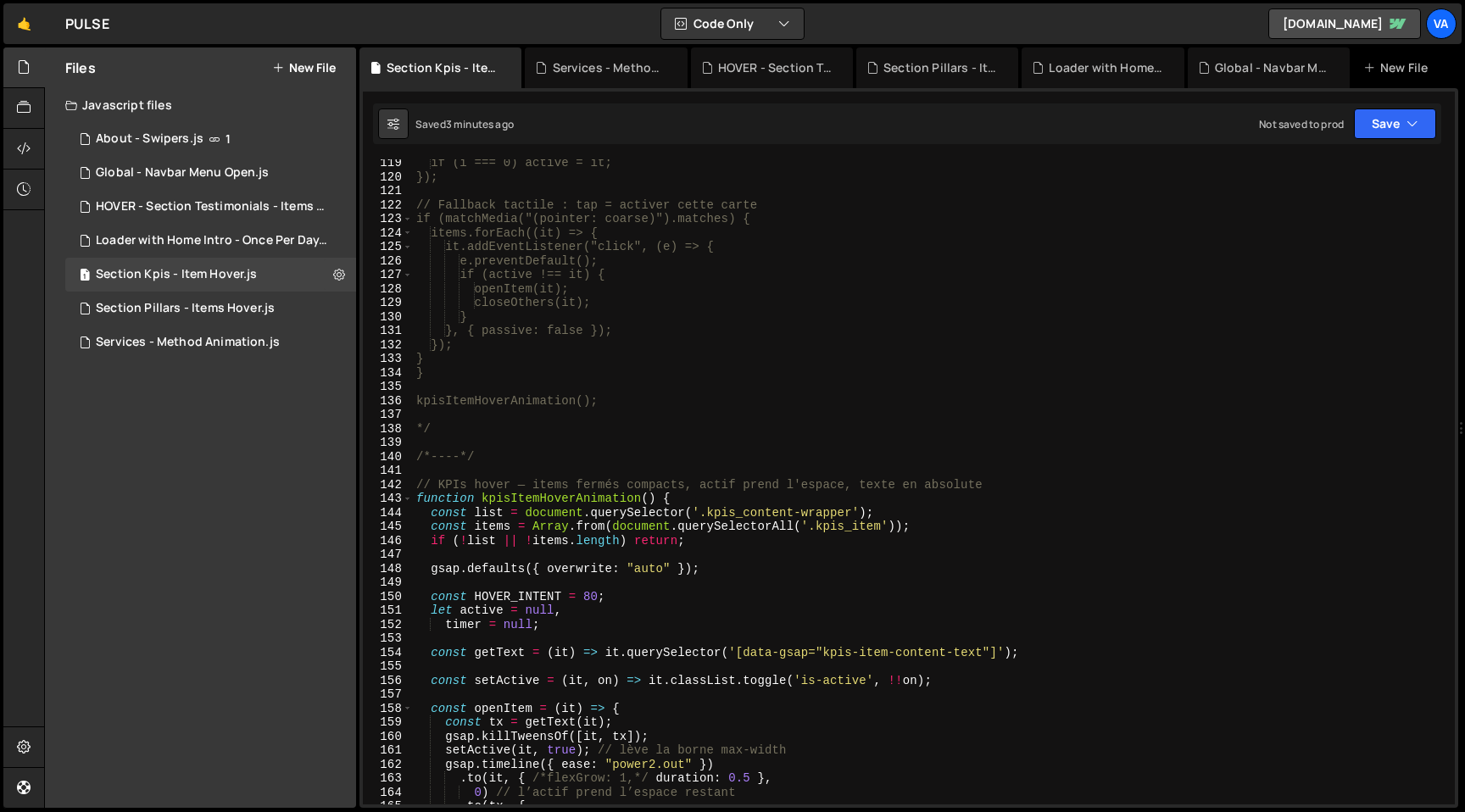
scroll to position [1645, 0]
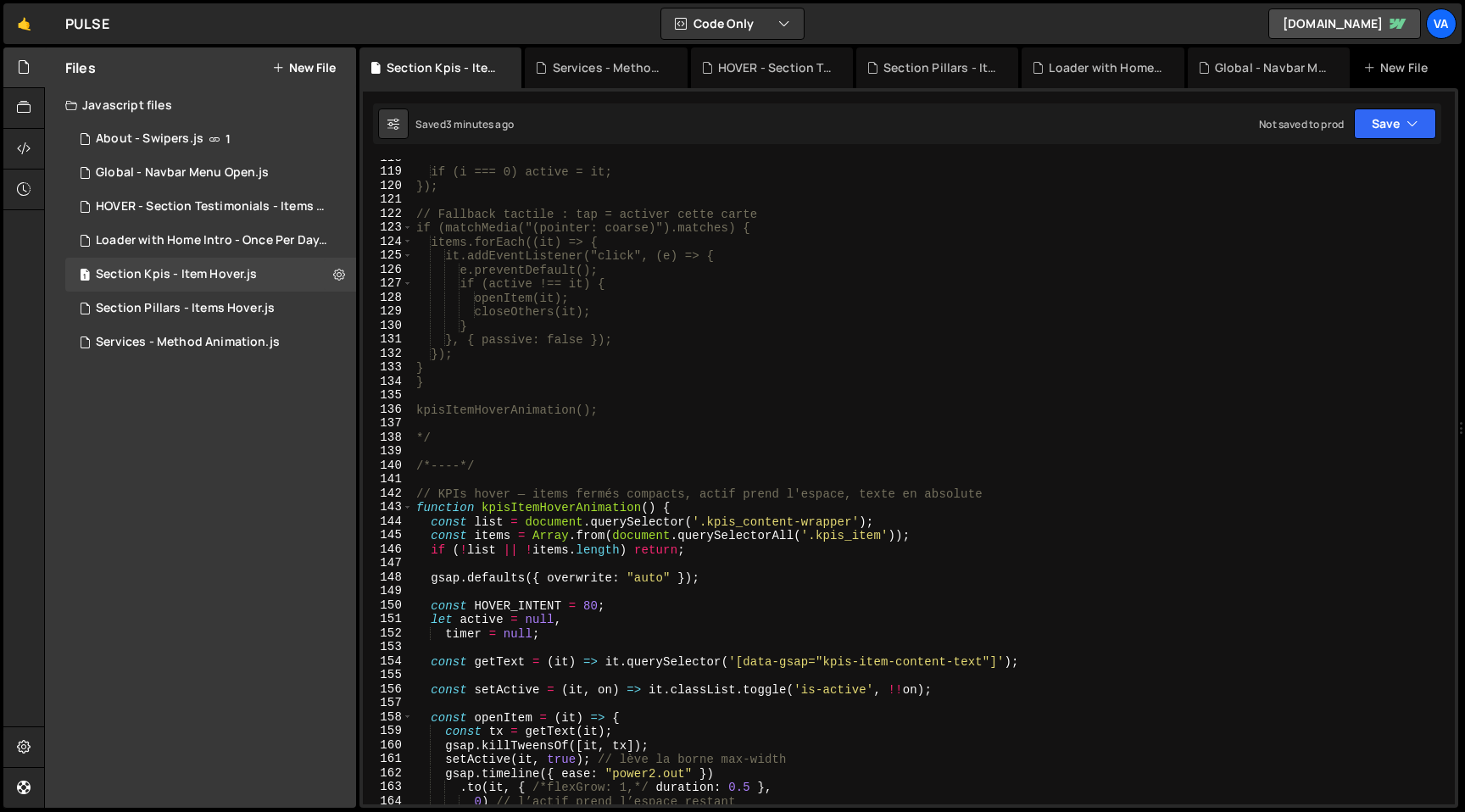
click at [498, 464] on div "if (i === 0) active = it; }); // Fallback tactile : tap = activer cette carte i…" at bounding box center [930, 487] width 1035 height 673
type textarea "/*----*/"
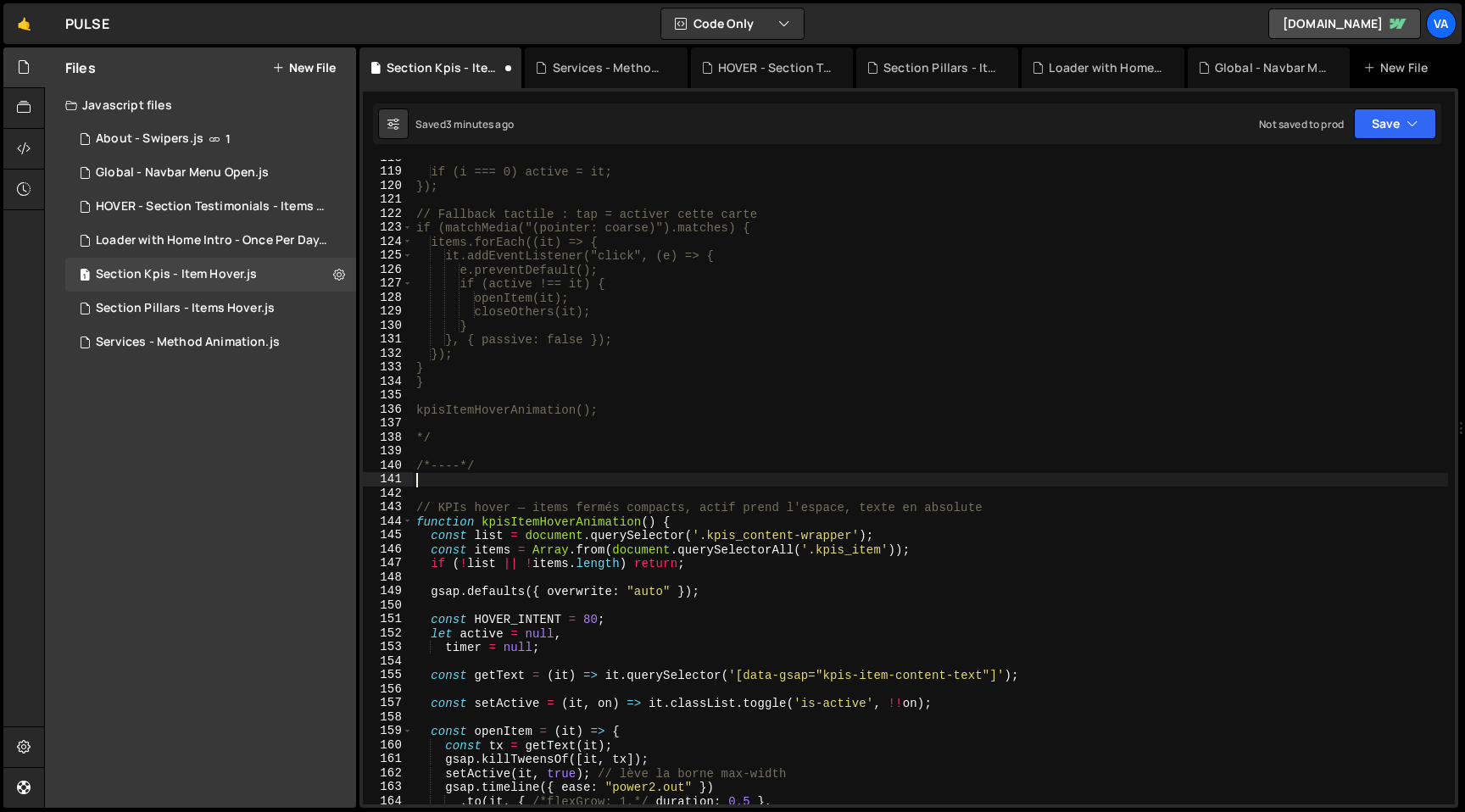
scroll to position [0, 0]
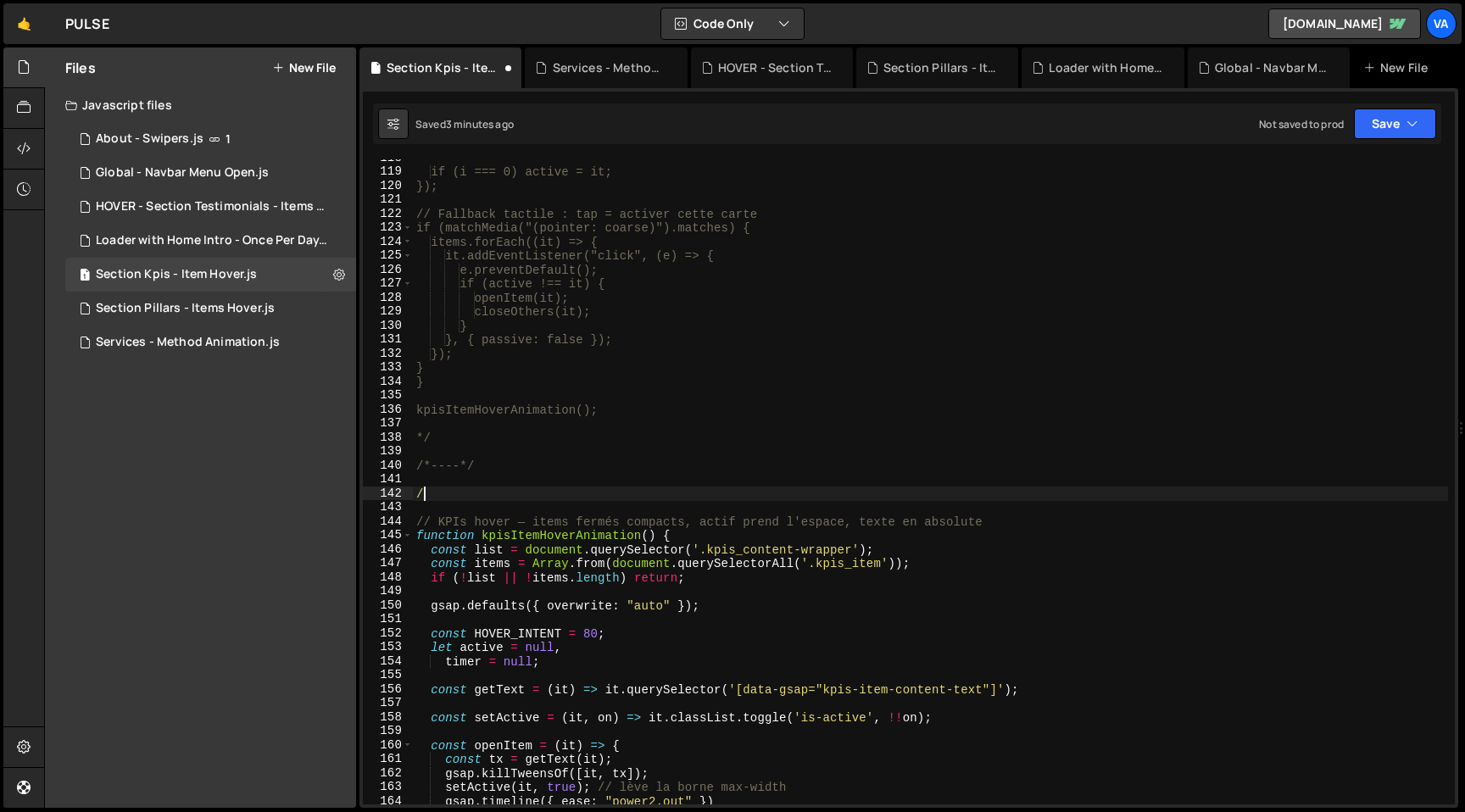
type textarea "/*"
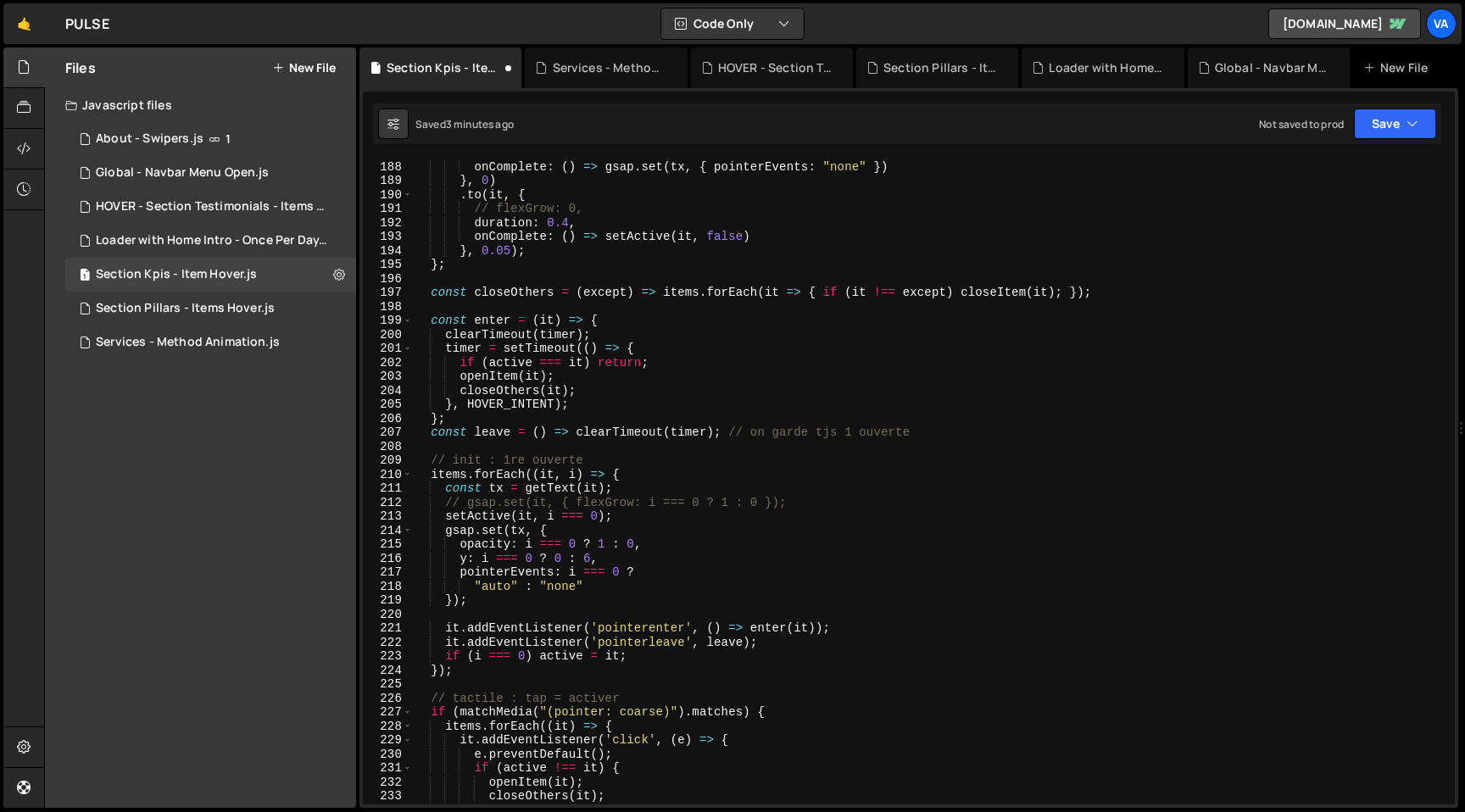
scroll to position [3068, 0]
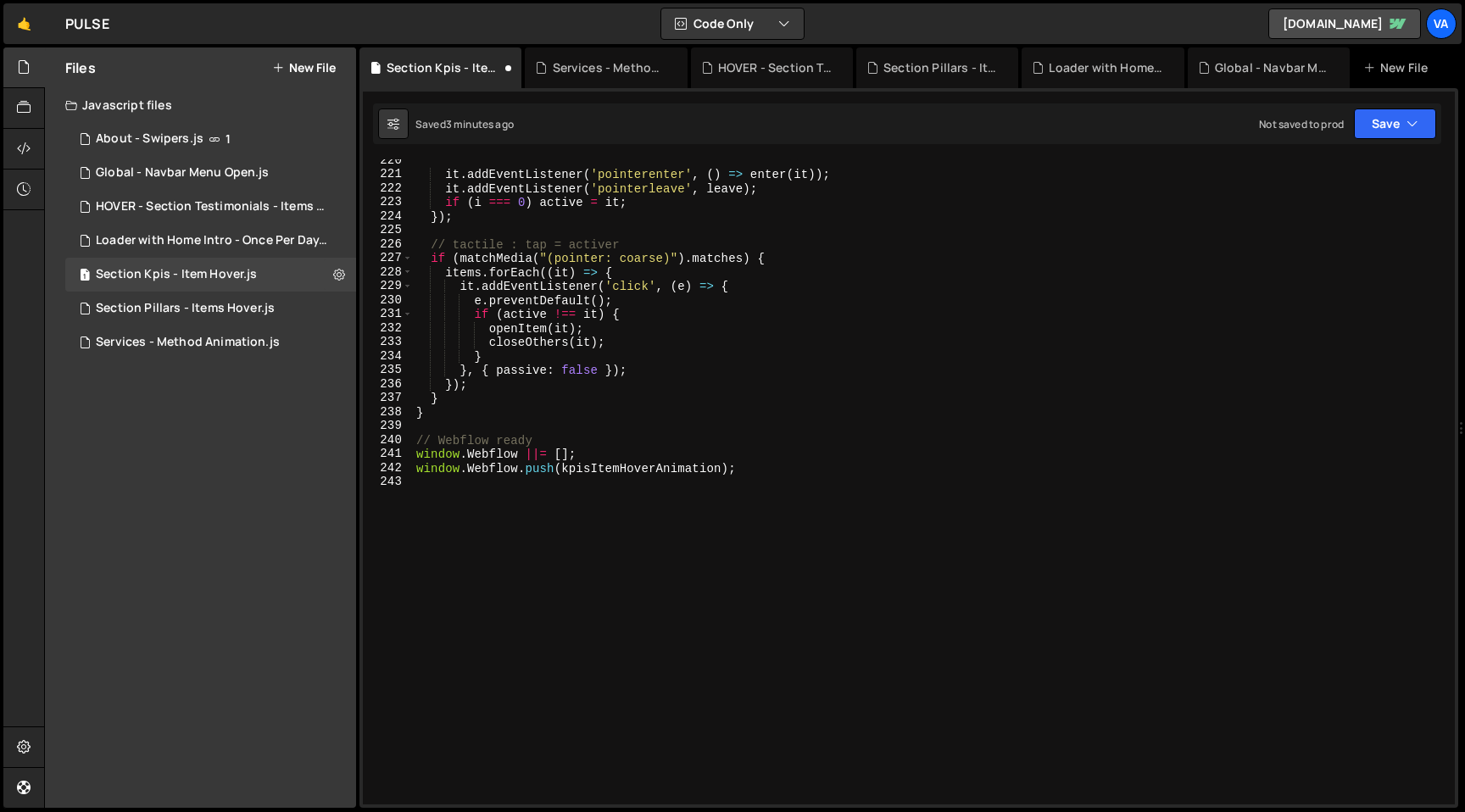
click at [688, 527] on div "it . addEventListener ( 'pointerenter' , ( ) => enter ( it )) ; it . addEventLi…" at bounding box center [930, 490] width 1035 height 673
type textarea "*/"
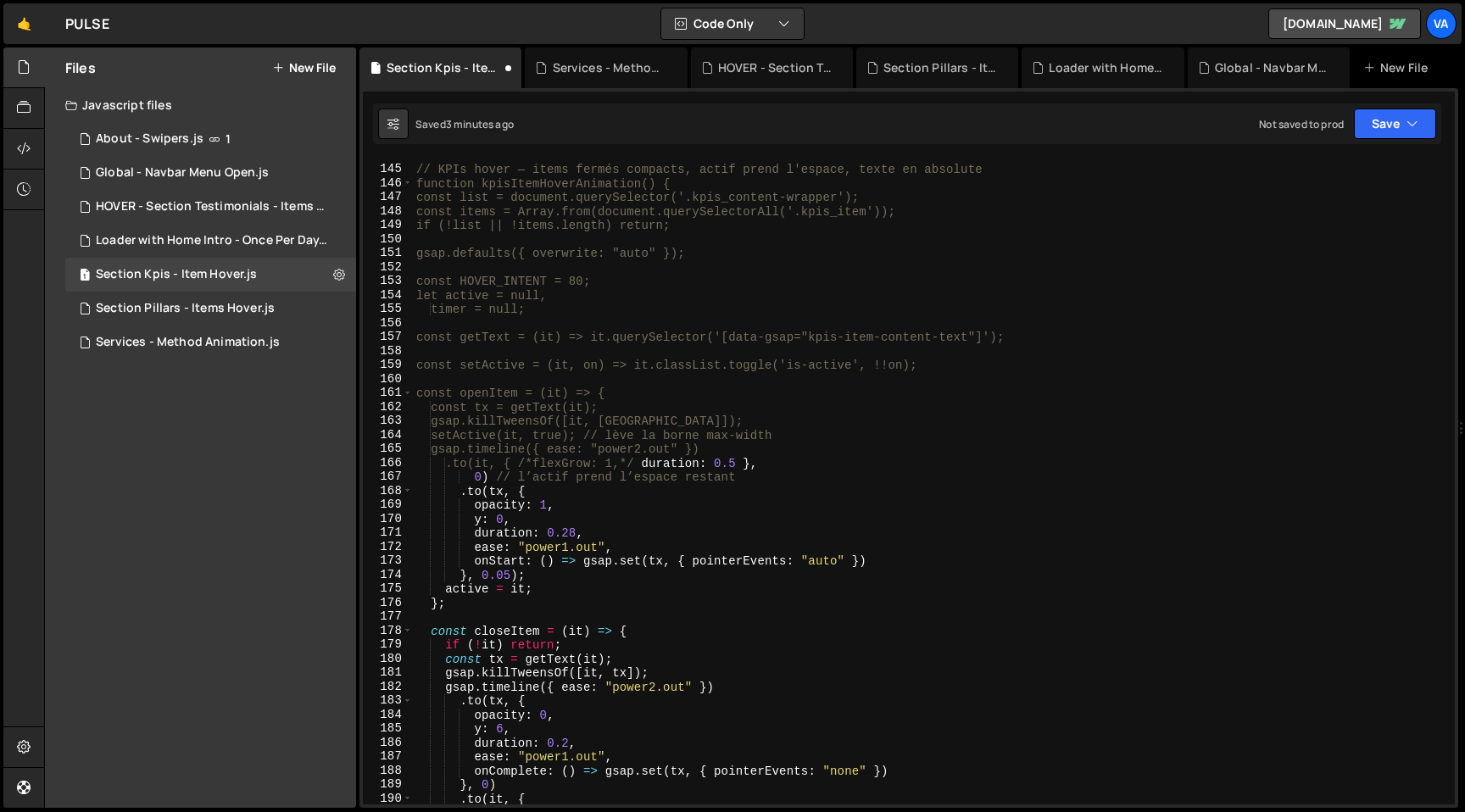
scroll to position [2013, 0]
drag, startPoint x: 649, startPoint y: 461, endPoint x: 535, endPoint y: 461, distance: 114.0
click at [535, 461] on div "// KPIs hover — items fermés compacts, actif prend l'espace, texte en absolute …" at bounding box center [930, 481] width 1035 height 673
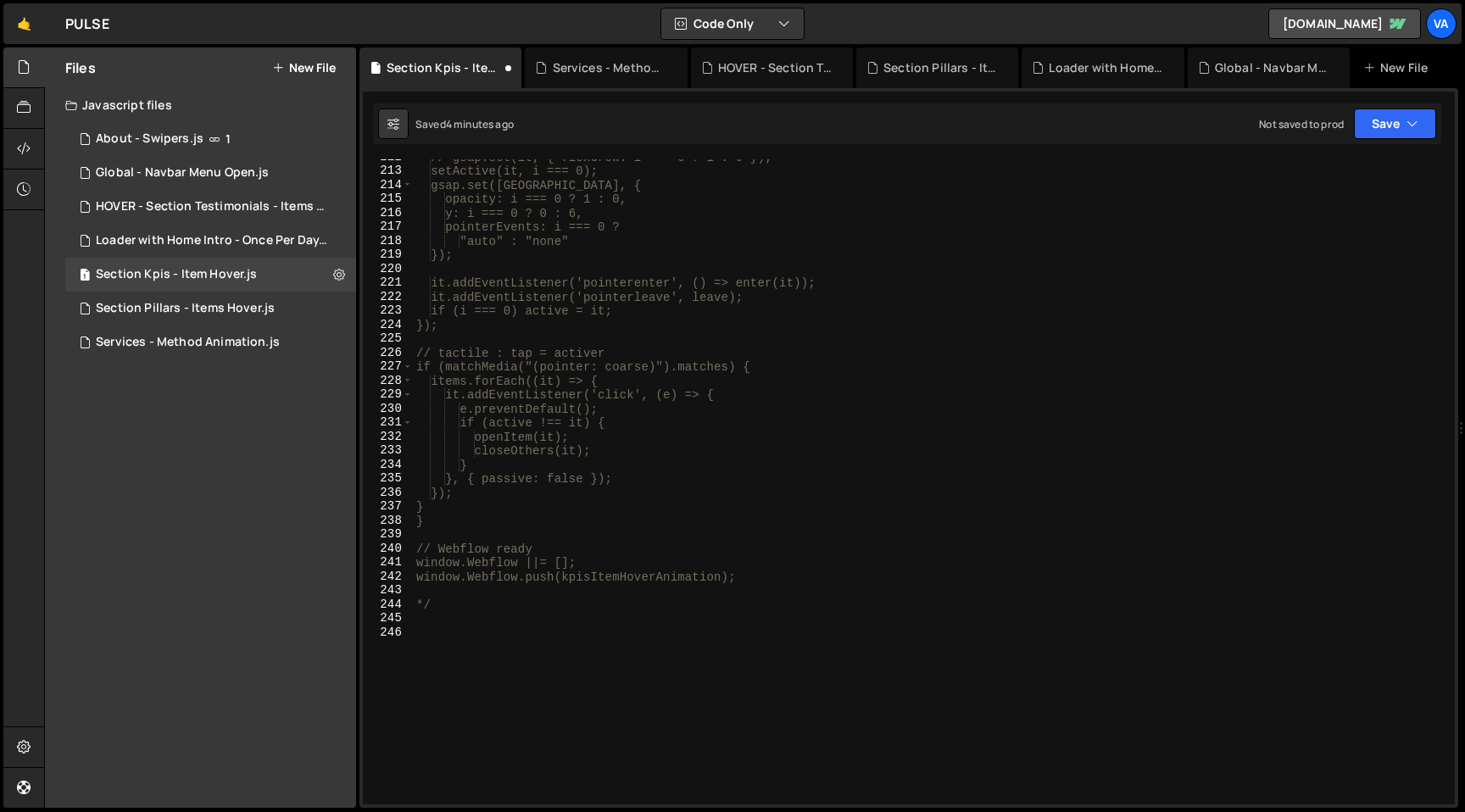
scroll to position [3001, 0]
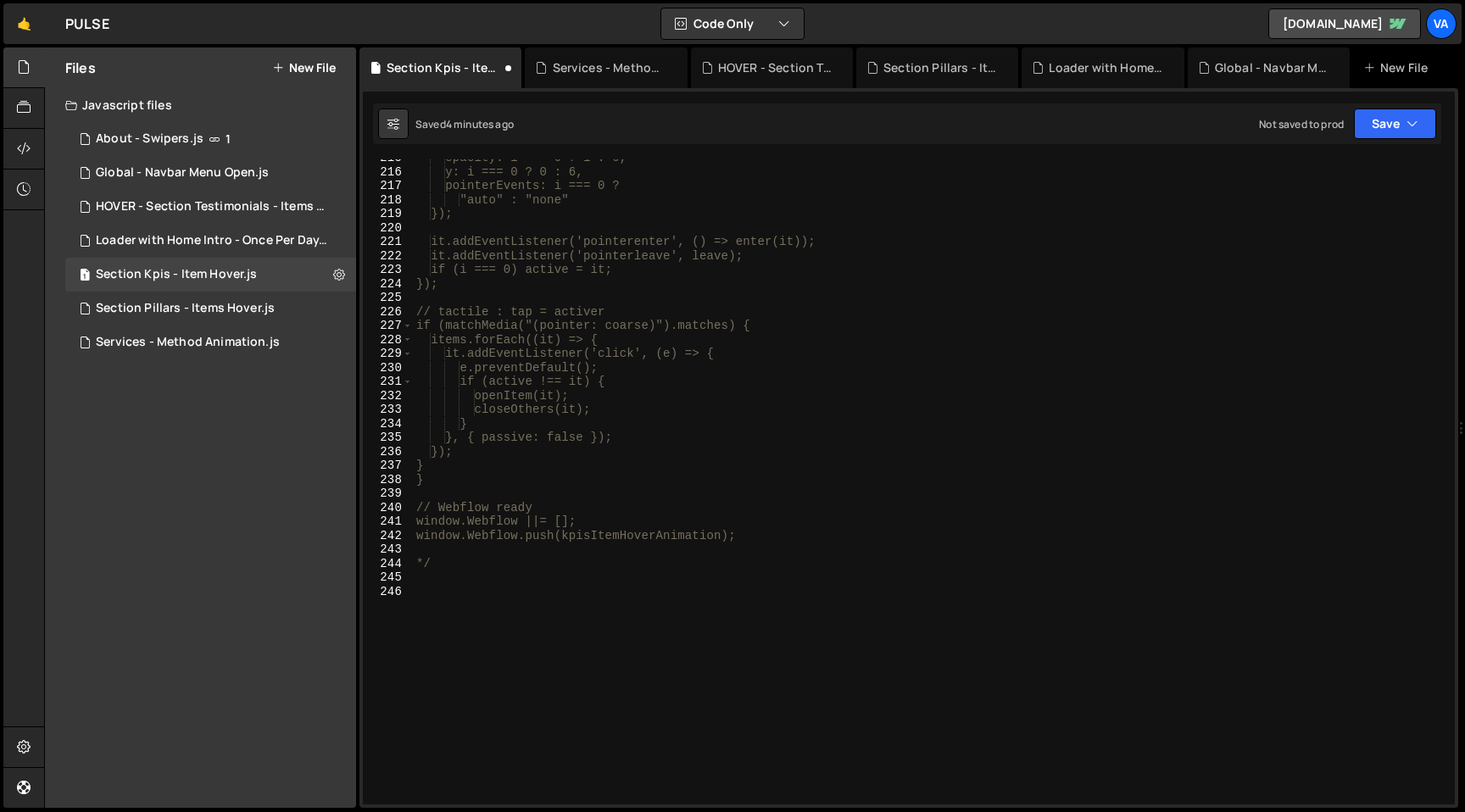
click at [563, 567] on div "opacity: i === 0 ? 1 : 0, y: i === 0 ? 0 : 6, pointerEvents: i === 0 ? "auto" :…" at bounding box center [930, 487] width 1035 height 673
type textarea "*/"
type textarea ":"
type textarea "/*-----*/"
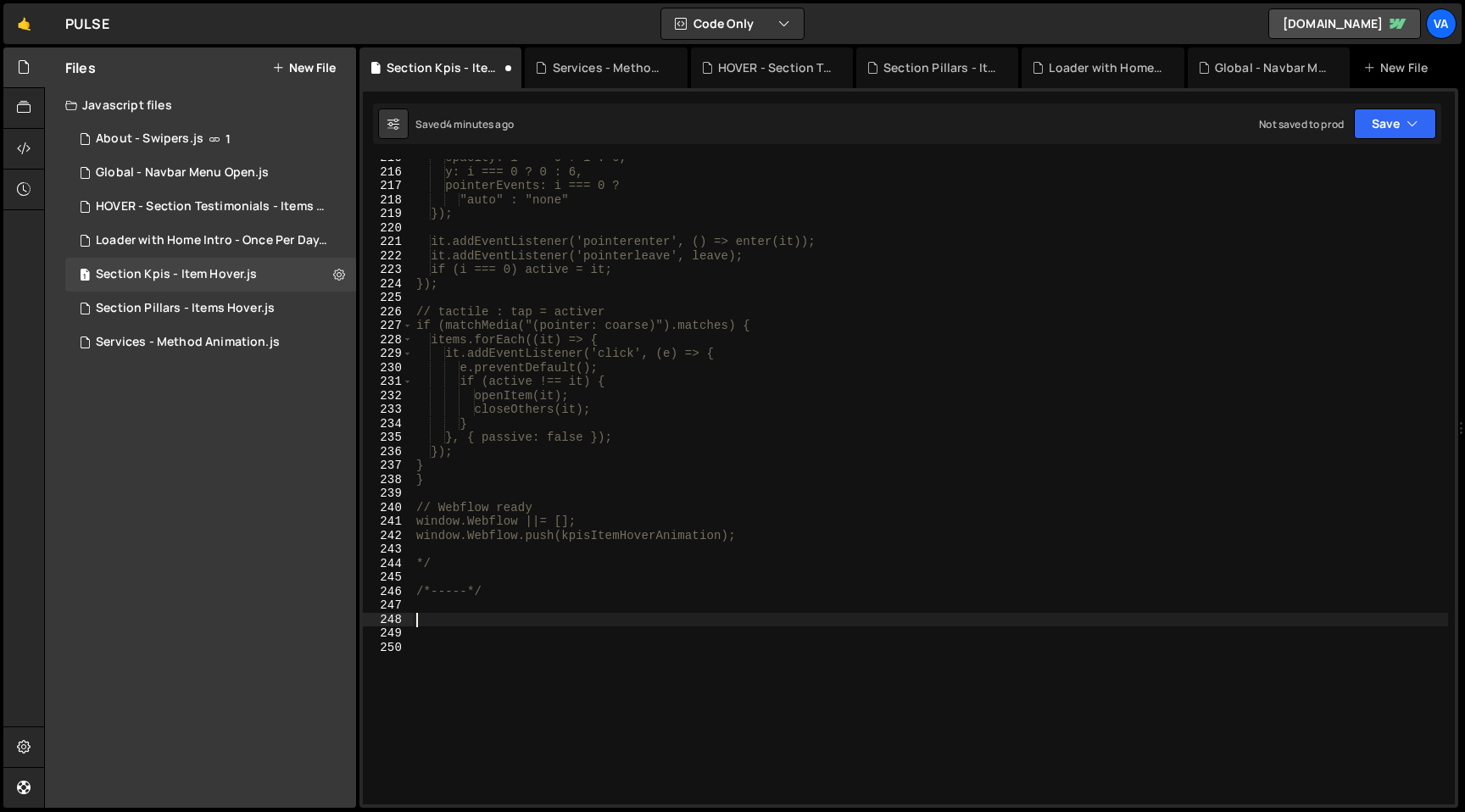
paste textarea "</script>"
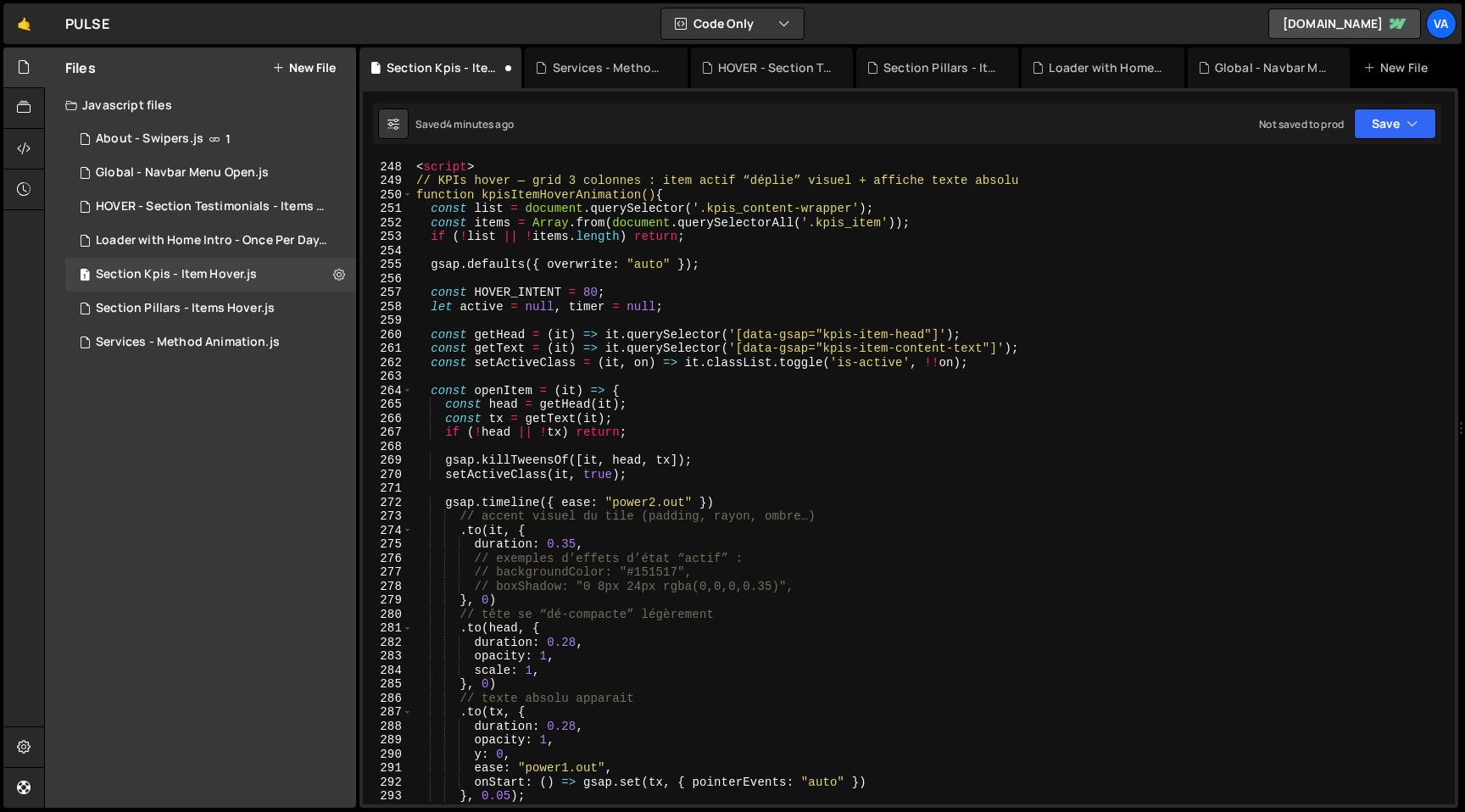
scroll to position [3081, 0]
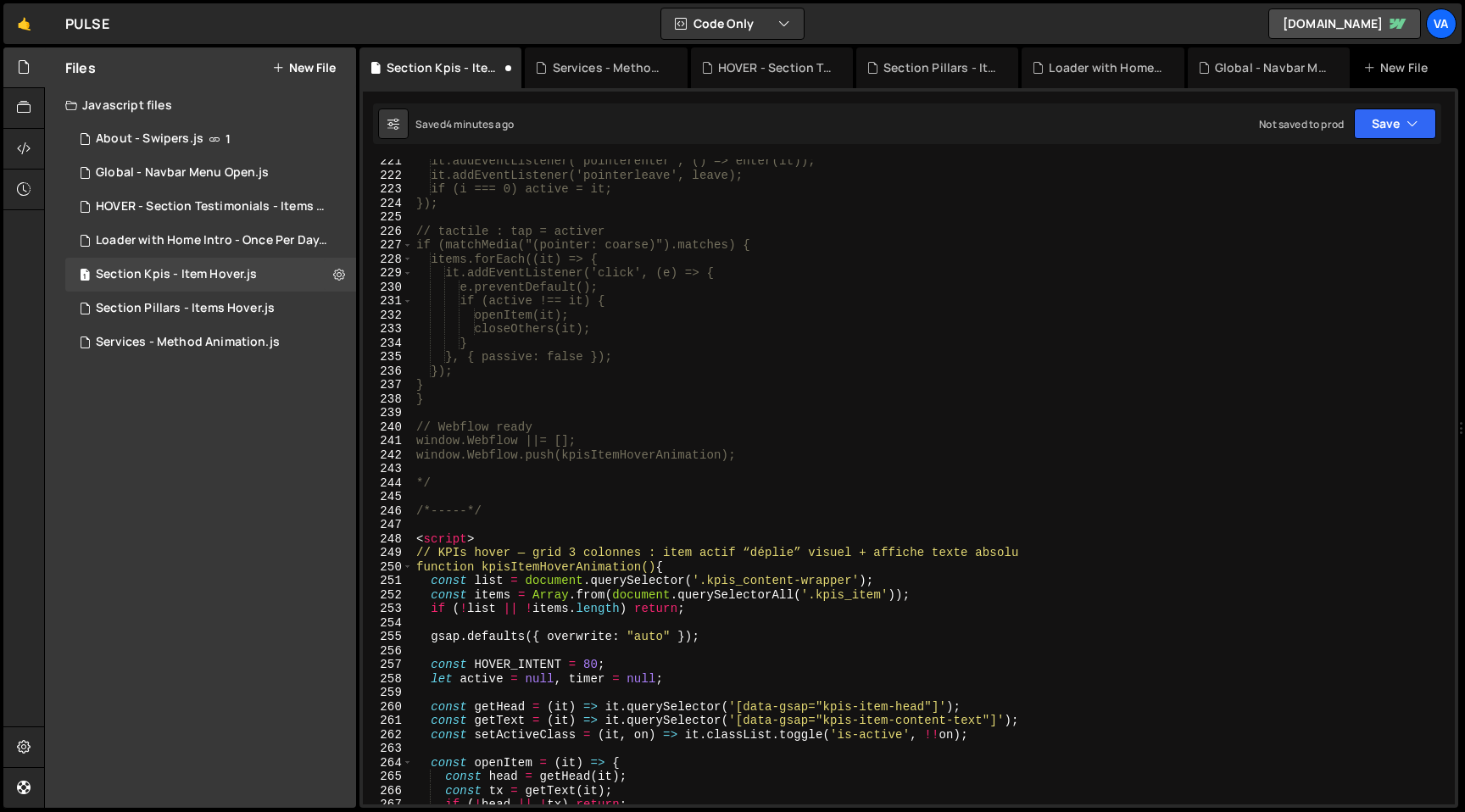
click at [478, 535] on div "it.addEventListener('pointerenter', () => enter(it)); it.addEventListener('poin…" at bounding box center [930, 490] width 1035 height 673
type textarea "<script>"
drag, startPoint x: 482, startPoint y: 537, endPoint x: 414, endPoint y: 538, distance: 68.0
click at [414, 538] on div "it.addEventListener('pointerenter', () => enter(it)); it.addEventListener('poin…" at bounding box center [930, 490] width 1035 height 673
click at [440, 555] on div "it.addEventListener('pointerenter', () => enter(it)); it.addEventListener('poin…" at bounding box center [930, 490] width 1035 height 673
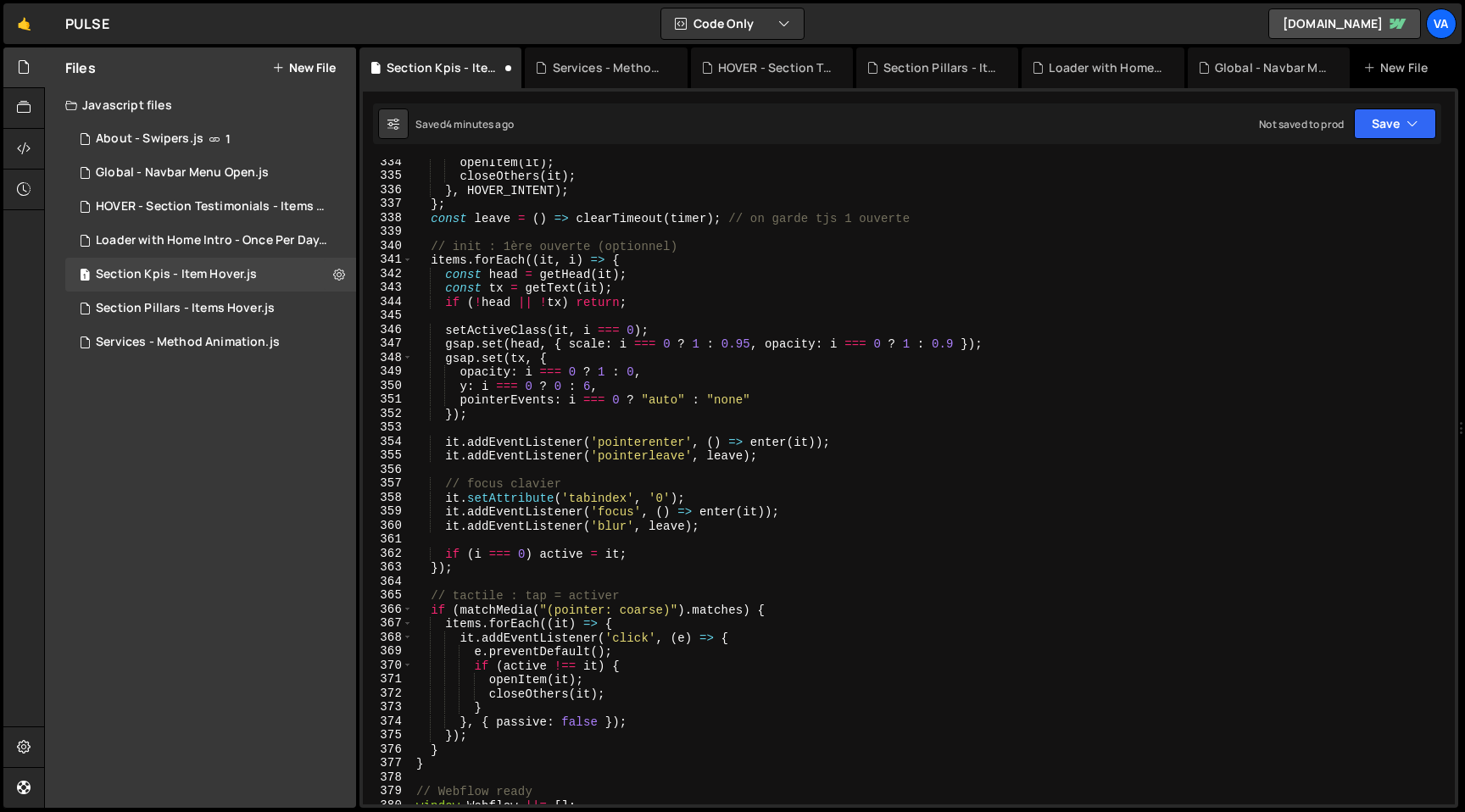
scroll to position [5038, 0]
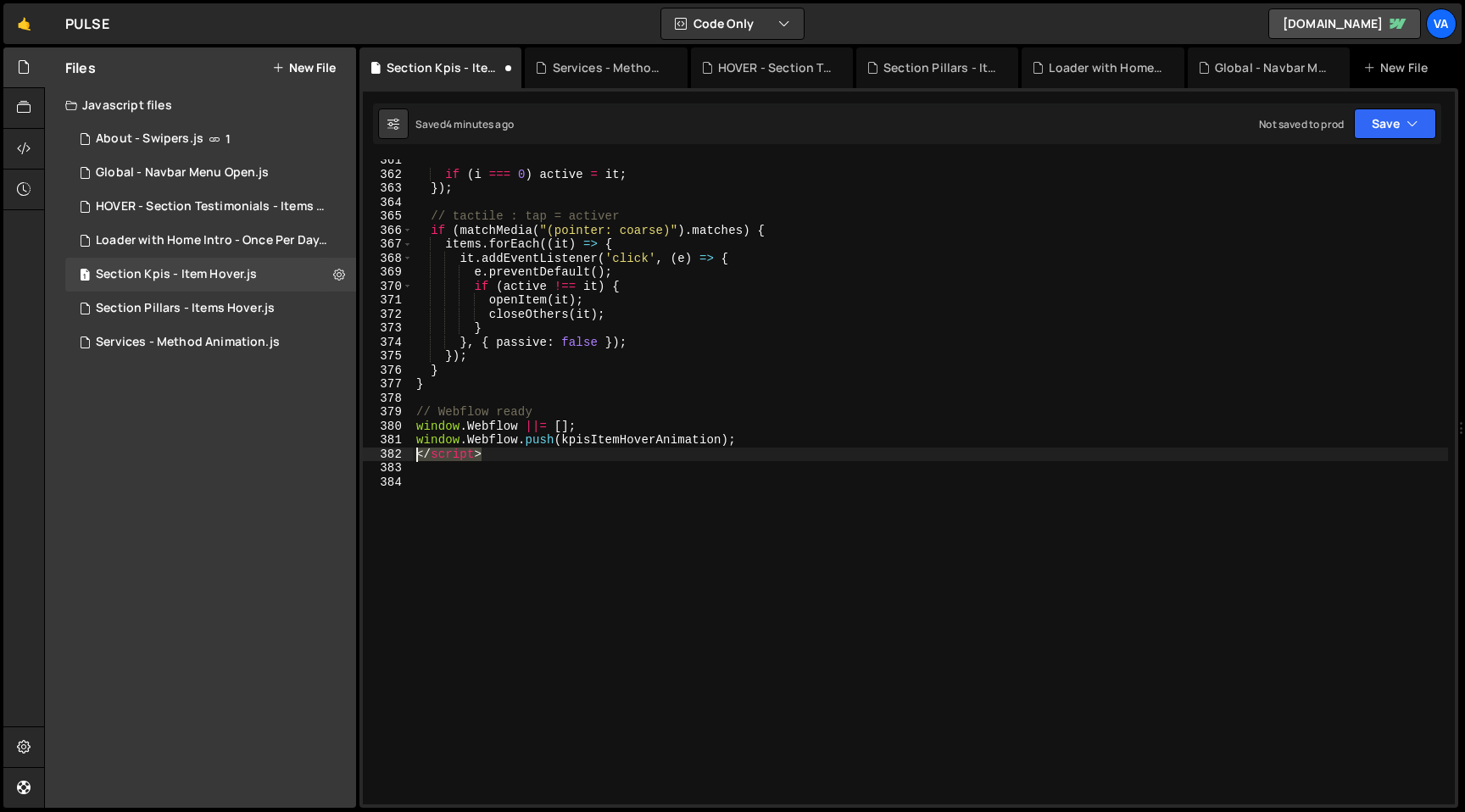
drag, startPoint x: 496, startPoint y: 456, endPoint x: 403, endPoint y: 457, distance: 93.0
click at [403, 457] on div "// V3 - KPIs hover — grid 3 colonnes : item actif “déplie” visuel + affiche tex…" at bounding box center [908, 481] width 1092 height 645
type textarea "</script>"
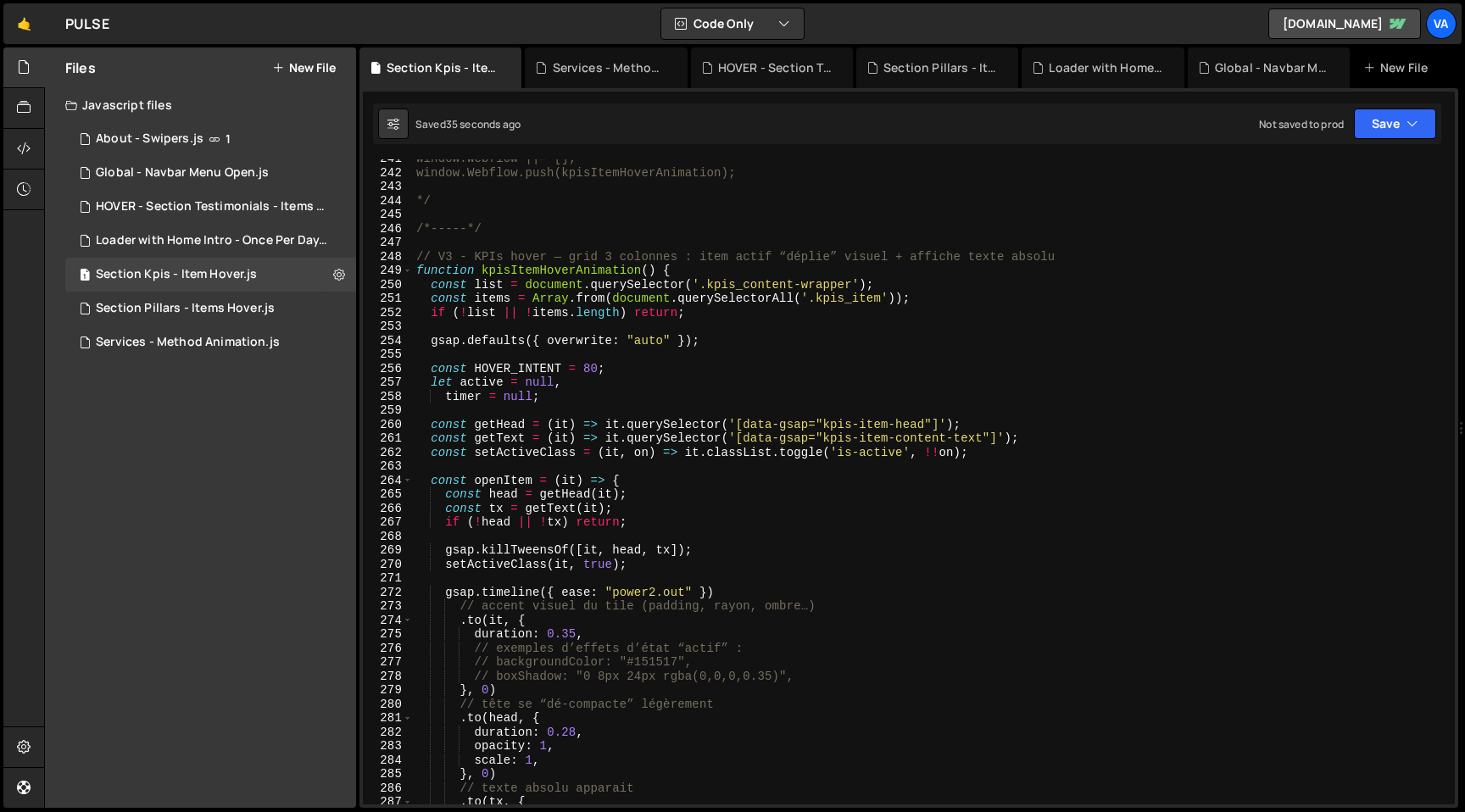
scroll to position [3363, 0]
click at [340, 275] on icon at bounding box center [339, 275] width 12 height 16
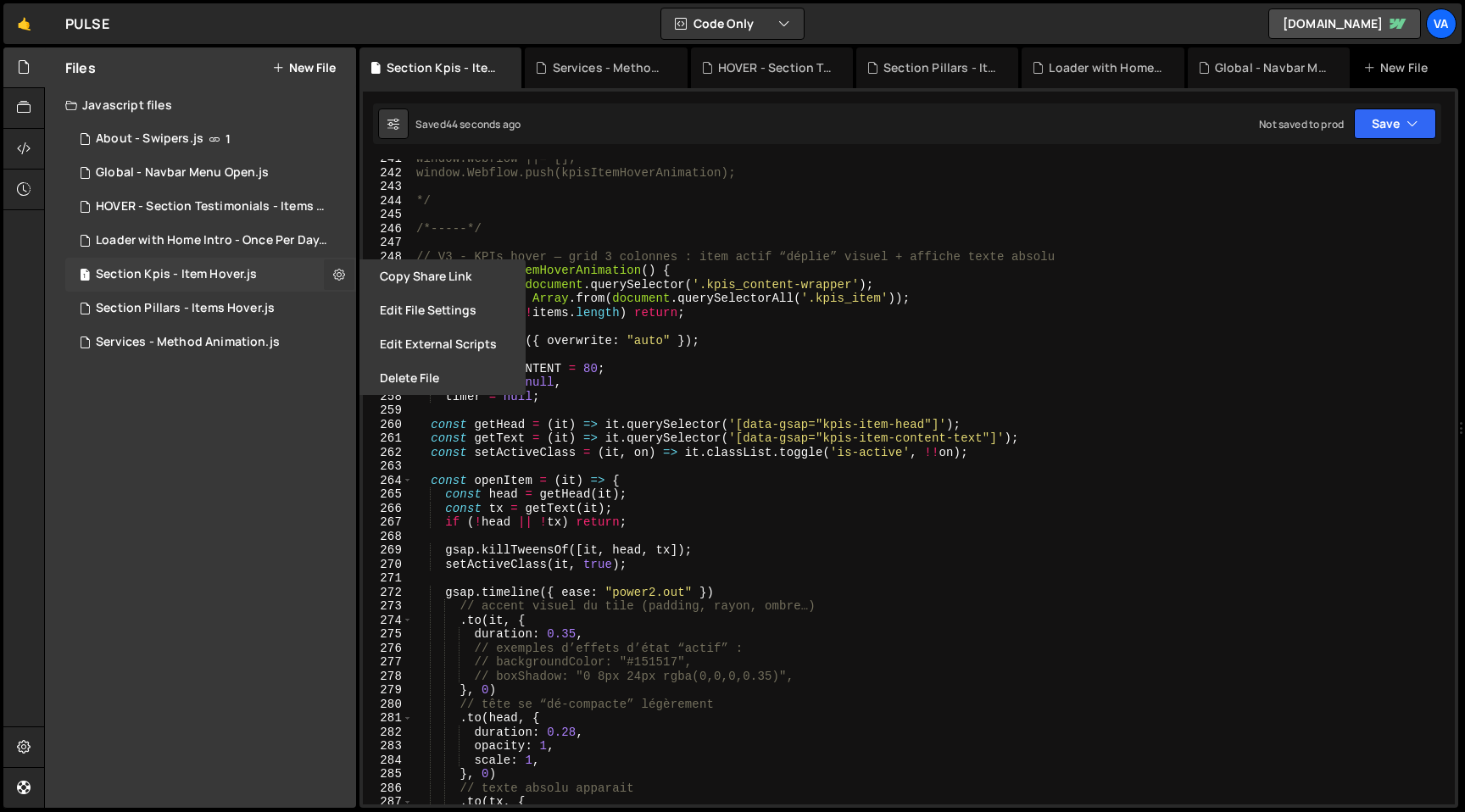
click at [340, 275] on icon at bounding box center [339, 275] width 12 height 16
click at [336, 271] on icon at bounding box center [339, 275] width 12 height 16
click at [415, 312] on button "Edit File Settings" at bounding box center [443, 311] width 166 height 34
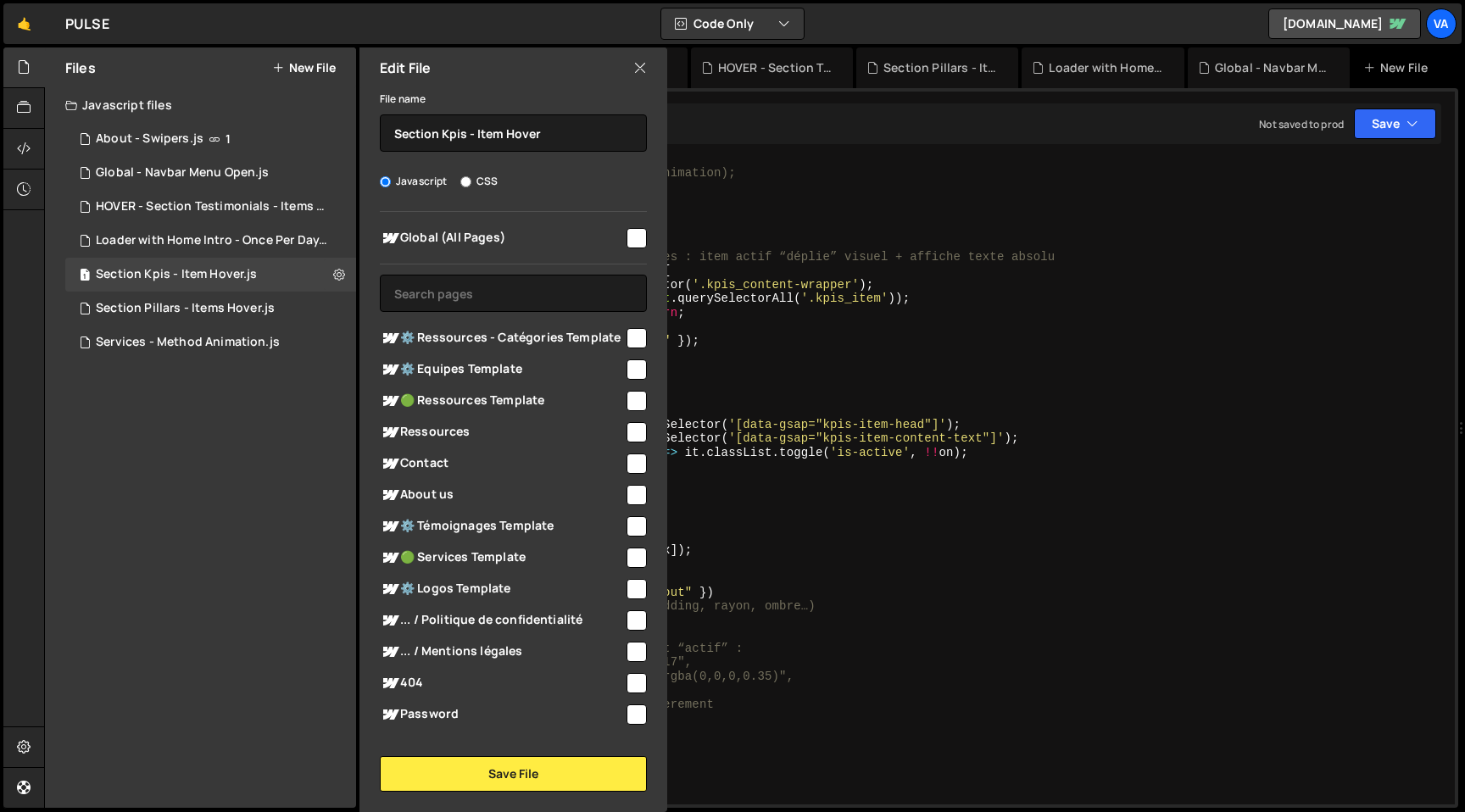
click at [631, 767] on input "checkbox" at bounding box center [636, 777] width 21 height 21
checkbox input "false"
click at [556, 777] on button "Save File" at bounding box center [512, 773] width 267 height 35
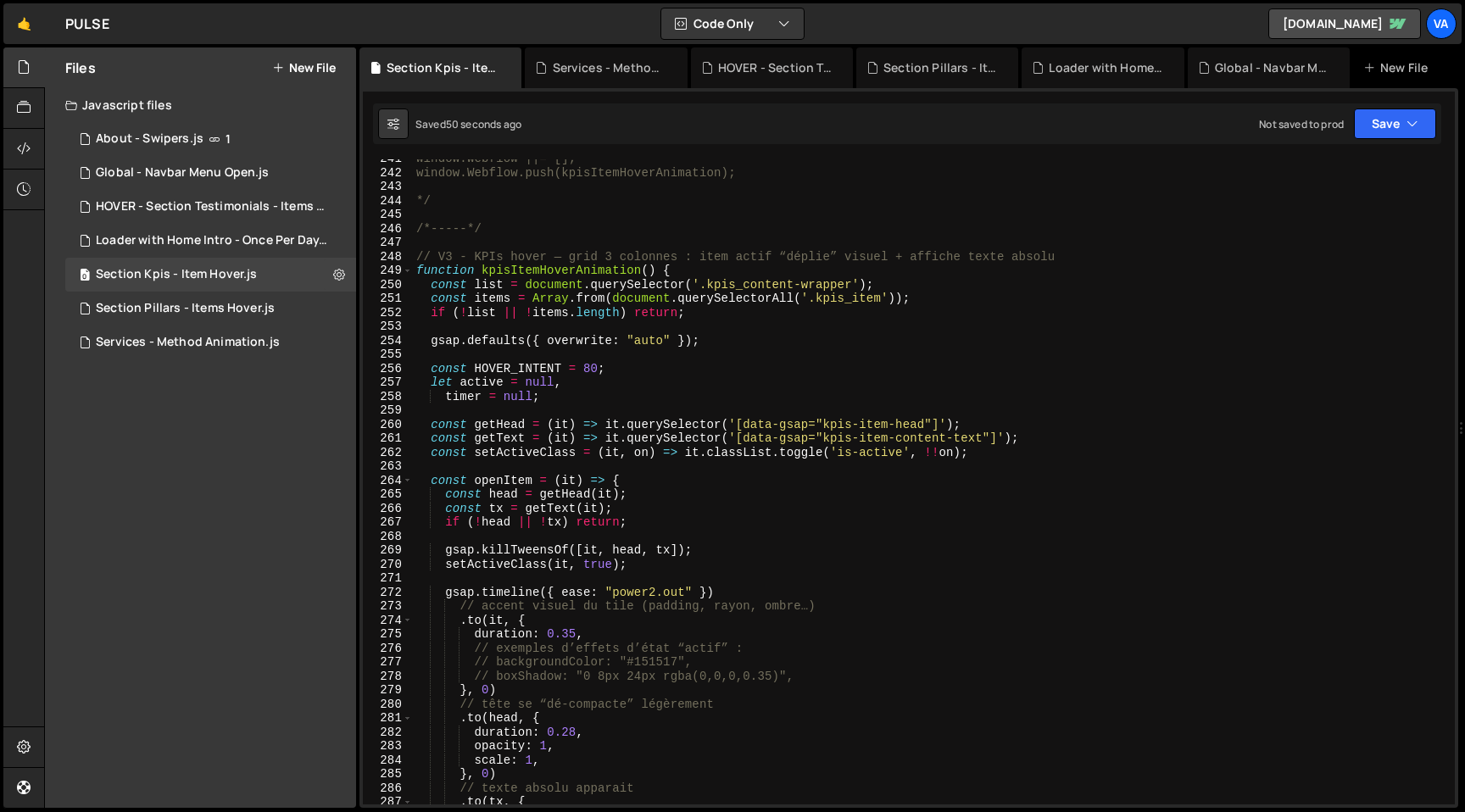
click at [847, 589] on div "window.Webflow ||= []; window.Webflow.push(kpisItemHoverAnimation); */ /*-----*…" at bounding box center [930, 488] width 1035 height 673
type textarea "gsap.timeline({ ease: "power2.out" })"
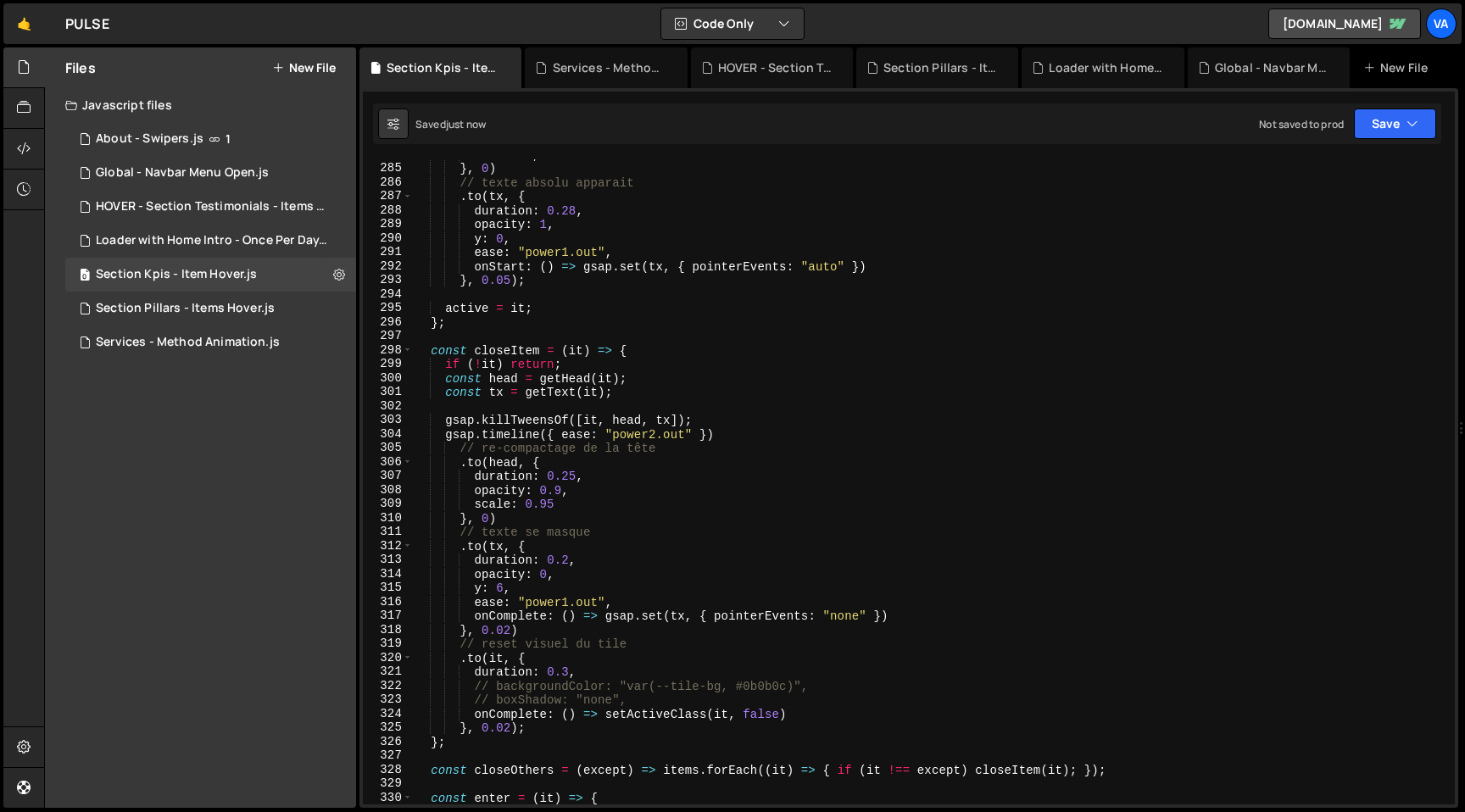
scroll to position [3968, 0]
